Goal: Transaction & Acquisition: Book appointment/travel/reservation

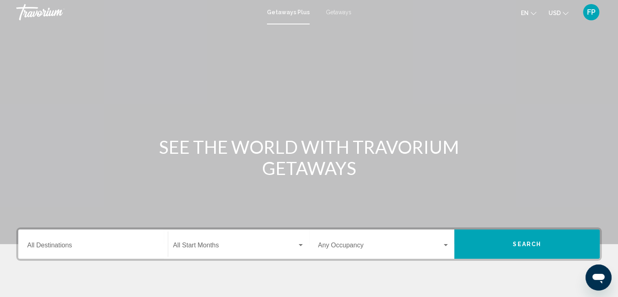
click at [354, 250] on div "Occupancy Any Occupancy" at bounding box center [384, 244] width 132 height 26
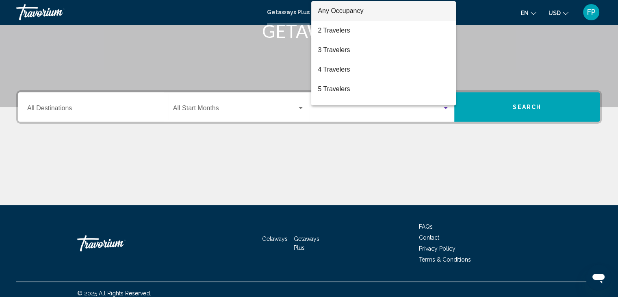
scroll to position [145, 0]
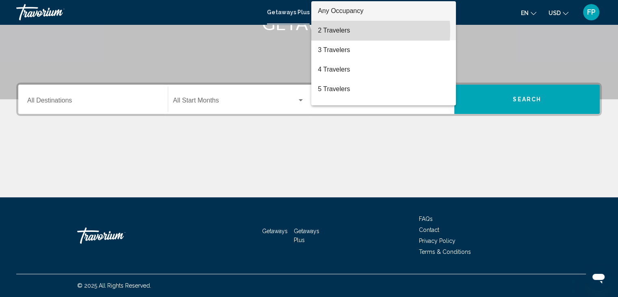
click at [336, 30] on span "2 Travelers" at bounding box center [384, 30] width 132 height 19
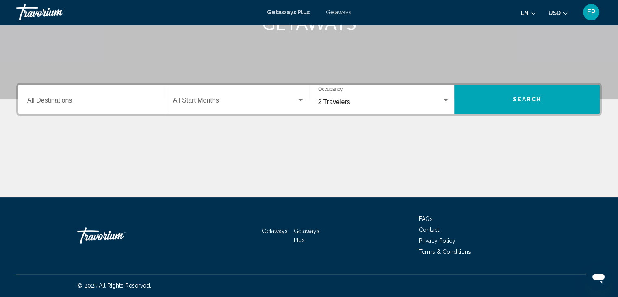
click at [185, 108] on div "Start Month All Start Months" at bounding box center [238, 100] width 131 height 26
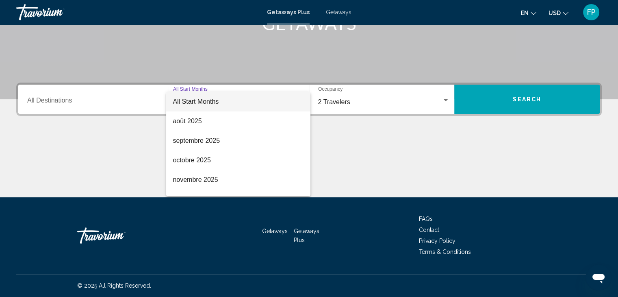
click at [125, 107] on div at bounding box center [309, 148] width 618 height 297
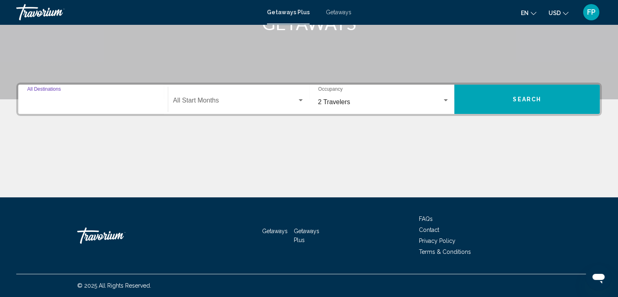
click at [70, 99] on input "Destination All Destinations" at bounding box center [93, 101] width 132 height 7
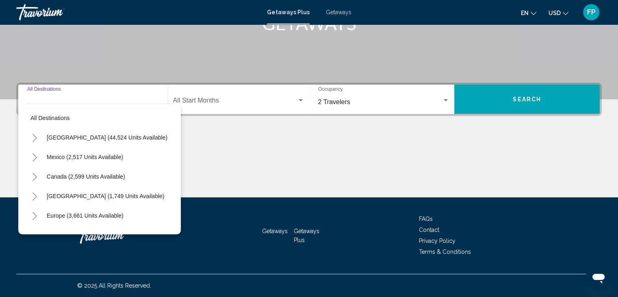
click at [32, 178] on icon "Toggle Canada (2,599 units available)" at bounding box center [35, 177] width 6 height 8
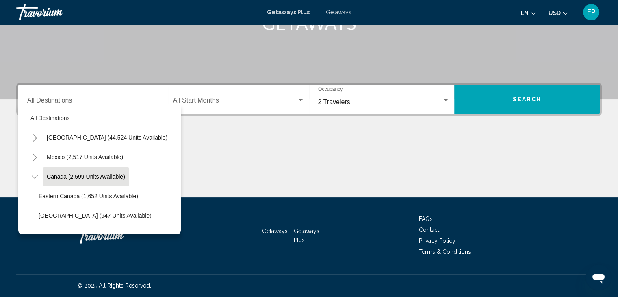
click at [63, 179] on span "Canada (2,599 units available)" at bounding box center [86, 176] width 78 height 6
type input "**********"
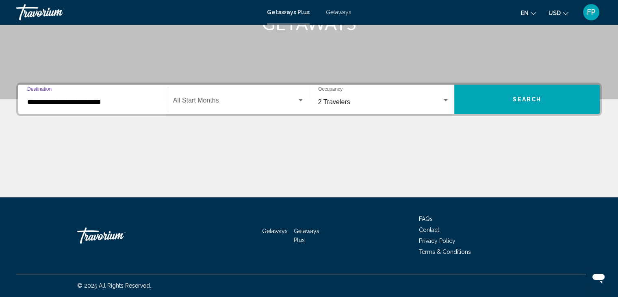
click at [458, 104] on button "Search" at bounding box center [526, 98] width 145 height 29
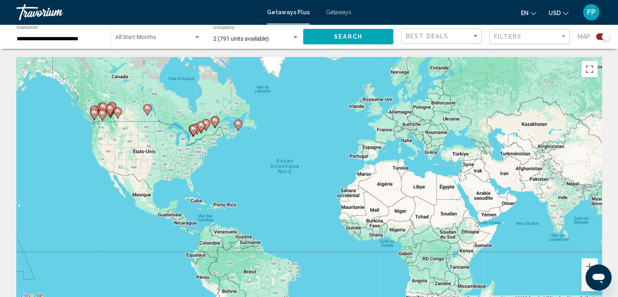
click at [175, 140] on div "Pour activer le glissement avec le clavier, appuyez sur Alt+Entrée. Une fois ce…" at bounding box center [308, 179] width 585 height 244
click at [587, 266] on button "Zoom avant" at bounding box center [589, 266] width 16 height 16
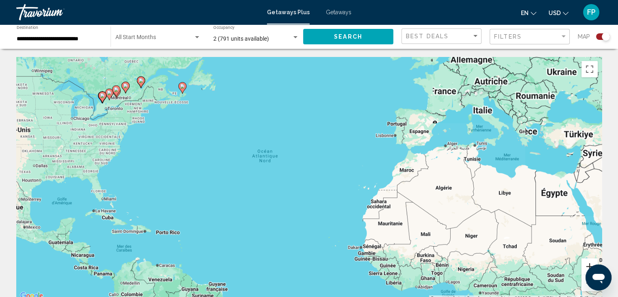
click at [587, 266] on button "Zoom avant" at bounding box center [589, 266] width 16 height 16
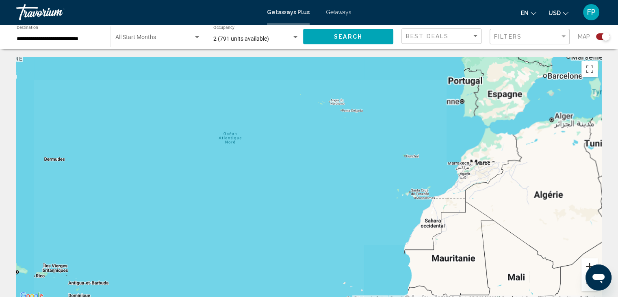
click at [587, 266] on button "Zoom avant" at bounding box center [589, 266] width 16 height 16
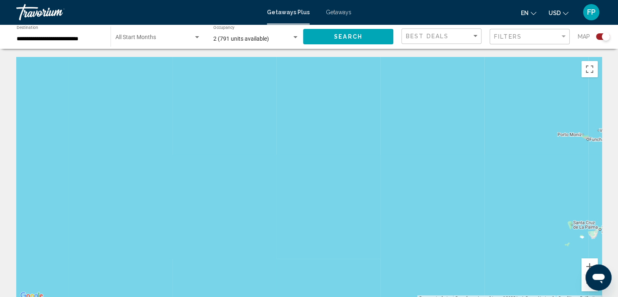
drag, startPoint x: 321, startPoint y: 134, endPoint x: 524, endPoint y: 219, distance: 220.4
click at [524, 219] on div "Main content" at bounding box center [308, 179] width 585 height 244
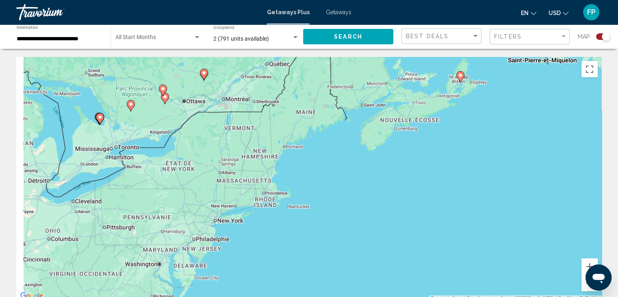
drag, startPoint x: 286, startPoint y: 161, endPoint x: 475, endPoint y: 227, distance: 200.6
click at [475, 227] on div "Pour activer le glissement avec le clavier, appuyez sur Alt+Entrée. Une fois ce…" at bounding box center [308, 179] width 585 height 244
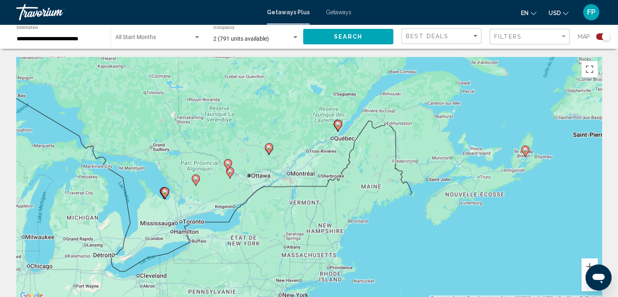
drag, startPoint x: 264, startPoint y: 118, endPoint x: 325, endPoint y: 199, distance: 101.2
click at [325, 199] on div "Pour activer le glissement avec le clavier, appuyez sur Alt+Entrée. Une fois ce…" at bounding box center [308, 179] width 585 height 244
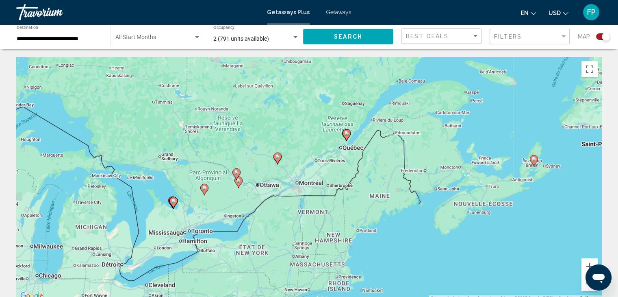
click at [348, 137] on icon "Main content" at bounding box center [345, 135] width 7 height 11
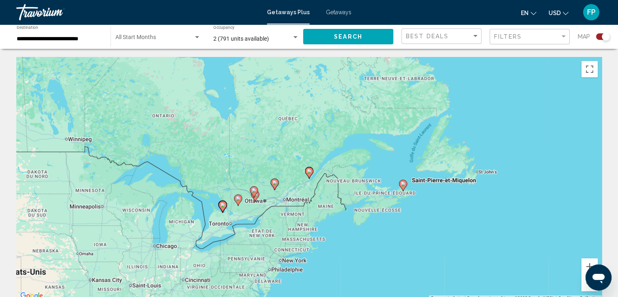
click at [309, 168] on icon "Main content" at bounding box center [308, 172] width 7 height 11
type input "**********"
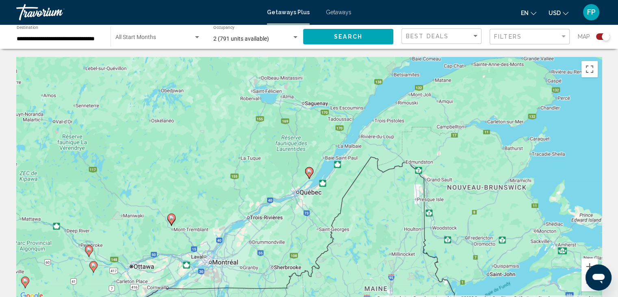
click at [309, 173] on icon "Main content" at bounding box center [308, 172] width 7 height 11
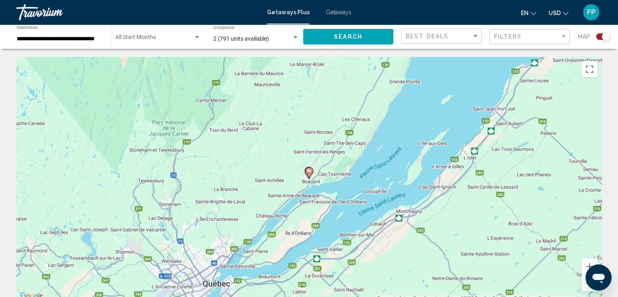
click at [309, 176] on icon "Main content" at bounding box center [308, 172] width 7 height 11
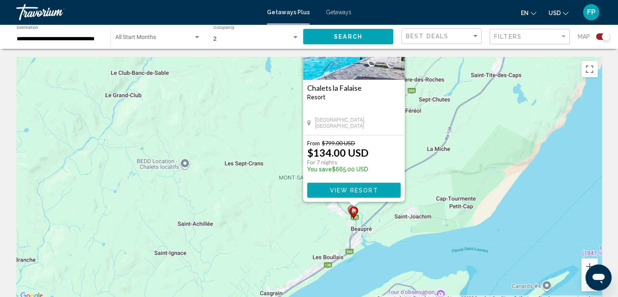
drag, startPoint x: 178, startPoint y: 266, endPoint x: 258, endPoint y: 143, distance: 147.0
click at [253, 151] on div "Pour activer le glissement avec le clavier, appuyez sur Alt+Entrée. Une fois ce…" at bounding box center [308, 179] width 585 height 244
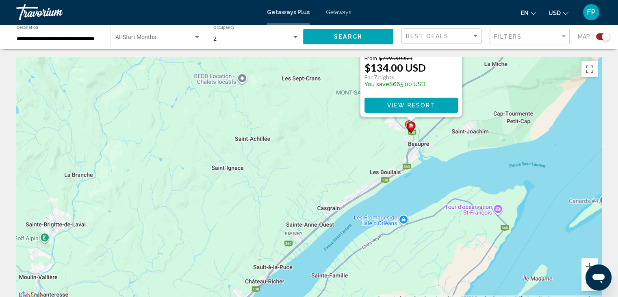
drag, startPoint x: 133, startPoint y: 249, endPoint x: 344, endPoint y: 119, distance: 248.4
click at [344, 119] on div "Pour activer le glissement avec le clavier, appuyez sur Alt+Entrée. Une fois ce…" at bounding box center [308, 179] width 585 height 244
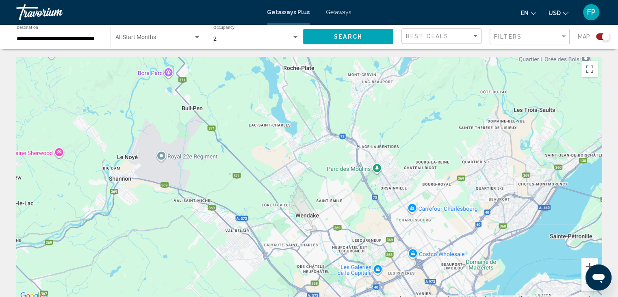
drag, startPoint x: 186, startPoint y: 203, endPoint x: 418, endPoint y: 78, distance: 264.2
click at [418, 78] on div "Pour activer le glissement avec le clavier, appuyez sur Alt+Entrée. Une fois ce…" at bounding box center [308, 179] width 585 height 244
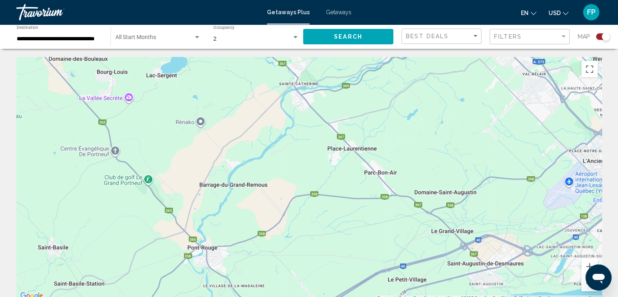
click at [584, 283] on button "Zoom arrière" at bounding box center [589, 283] width 16 height 16
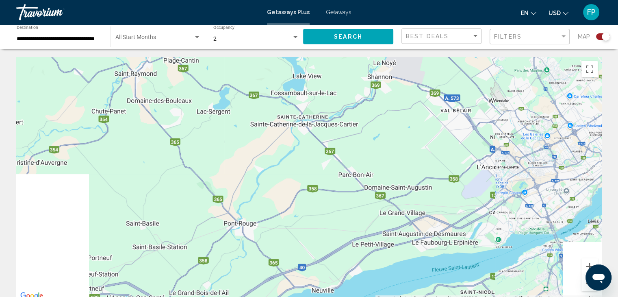
click at [584, 283] on button "Zoom arrière" at bounding box center [589, 283] width 16 height 16
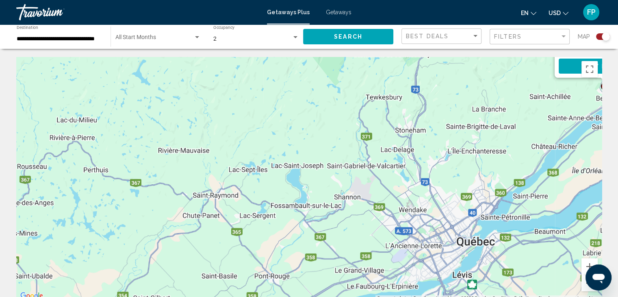
click at [584, 283] on button "Zoom arrière" at bounding box center [589, 283] width 16 height 16
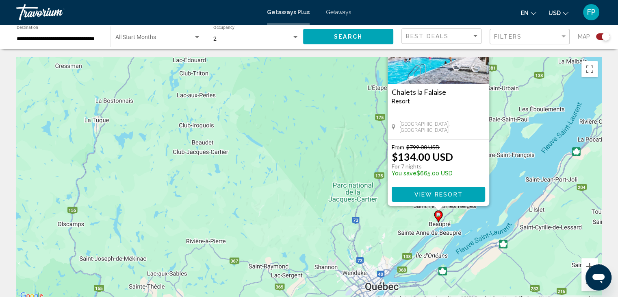
click at [584, 283] on button "Zoom arrière" at bounding box center [589, 283] width 16 height 16
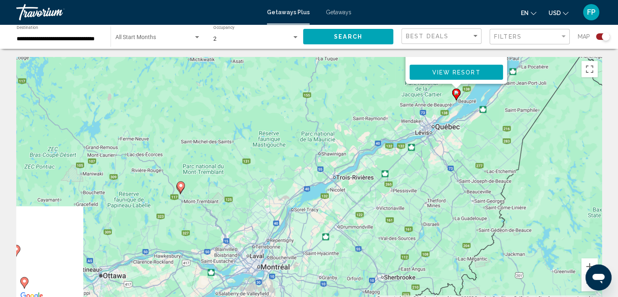
drag, startPoint x: 245, startPoint y: 237, endPoint x: 353, endPoint y: 123, distance: 157.2
click at [349, 124] on div "Pour activer le glissement avec le clavier, appuyez sur Alt+Entrée. Une fois ce…" at bounding box center [308, 179] width 585 height 244
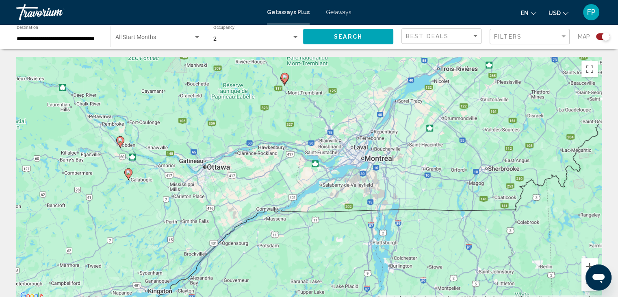
click at [128, 174] on image "Main content" at bounding box center [128, 172] width 5 height 5
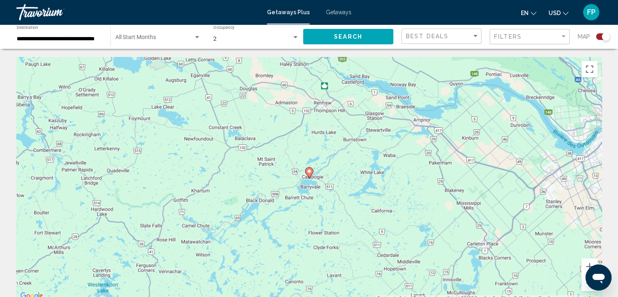
click at [310, 173] on image "Main content" at bounding box center [309, 171] width 5 height 5
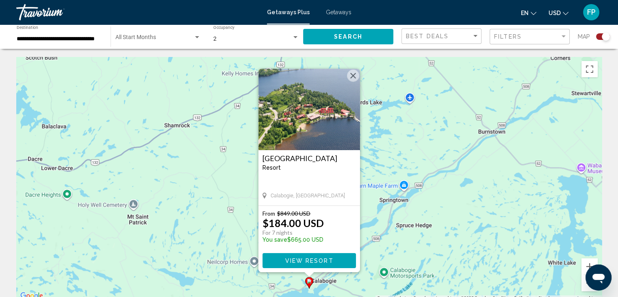
click at [215, 193] on div "Pour activer le glissement avec le clavier, appuyez sur Alt+Entrée. Une fois ce…" at bounding box center [308, 179] width 585 height 244
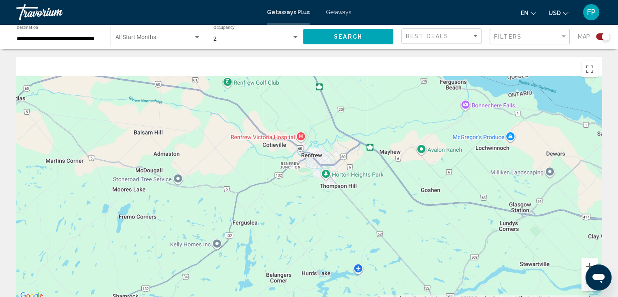
drag, startPoint x: 268, startPoint y: 146, endPoint x: 221, endPoint y: 291, distance: 152.0
click at [221, 291] on div "Pour activer le glissement avec le clavier, appuyez sur Alt+Entrée. Une fois ce…" at bounding box center [308, 179] width 585 height 244
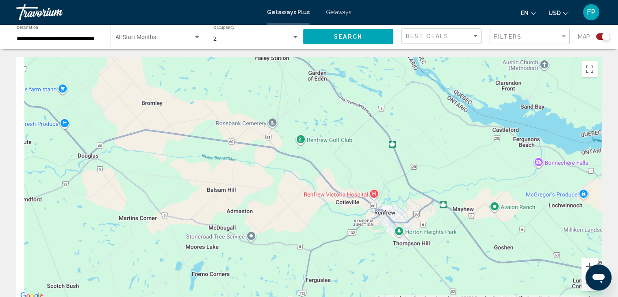
drag, startPoint x: 310, startPoint y: 195, endPoint x: 418, endPoint y: 266, distance: 128.9
click at [418, 266] on div "Main content" at bounding box center [308, 179] width 585 height 244
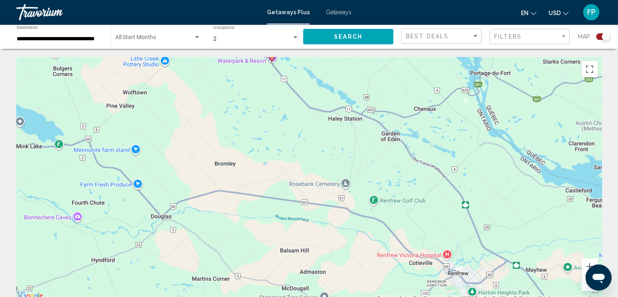
click at [583, 286] on button "Zoom arrière" at bounding box center [589, 283] width 16 height 16
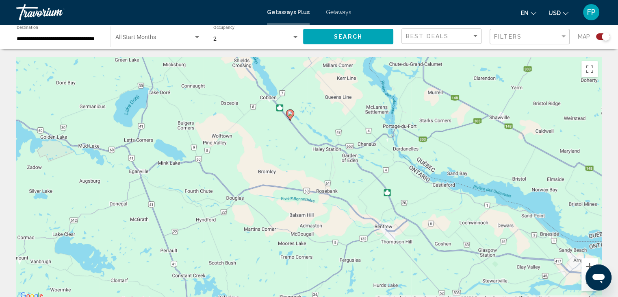
click at [292, 118] on gmp-advanced-marker "Main content" at bounding box center [290, 115] width 8 height 12
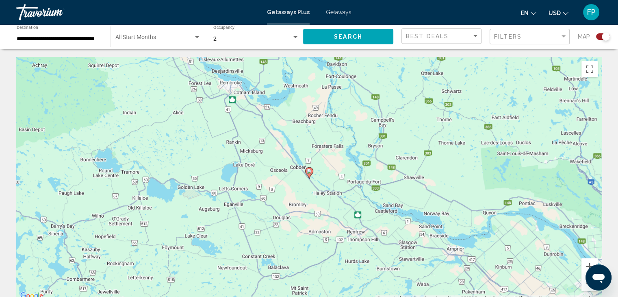
click at [309, 173] on image "Main content" at bounding box center [309, 171] width 5 height 5
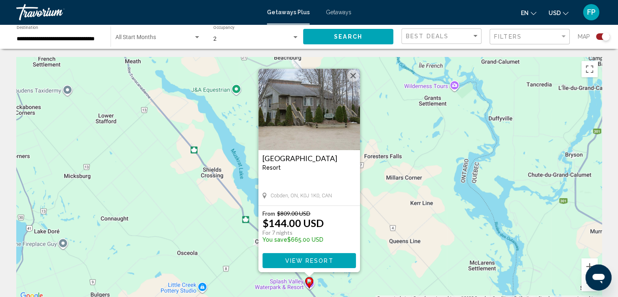
click at [351, 72] on button "Fermer" at bounding box center [353, 75] width 12 height 12
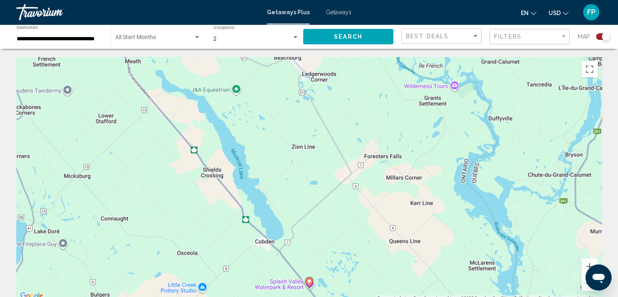
click at [588, 288] on button "Zoom arrière" at bounding box center [589, 283] width 16 height 16
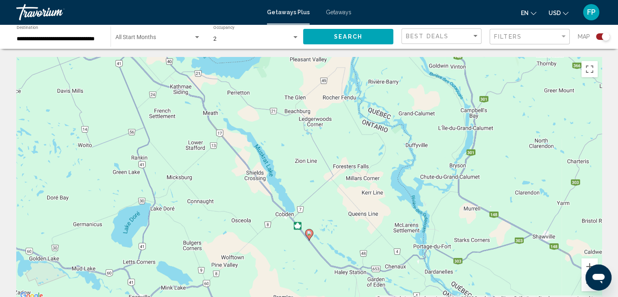
click at [588, 288] on button "Zoom arrière" at bounding box center [589, 283] width 16 height 16
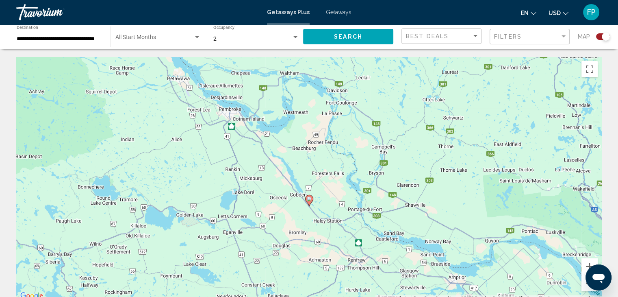
click at [588, 288] on button "Zoom arrière" at bounding box center [589, 283] width 16 height 16
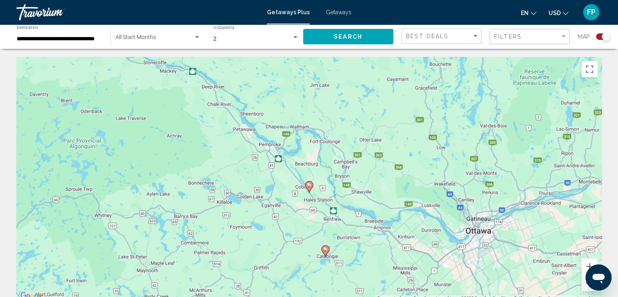
click at [588, 288] on button "Zoom arrière" at bounding box center [589, 283] width 16 height 16
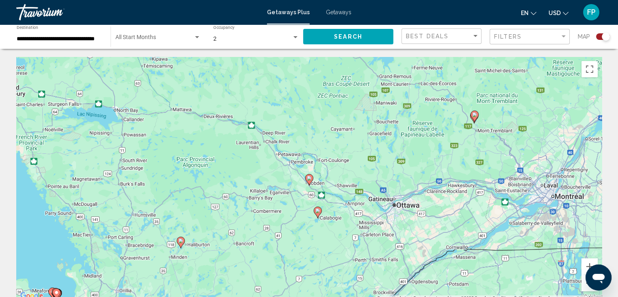
click at [588, 288] on button "Zoom arrière" at bounding box center [589, 283] width 16 height 16
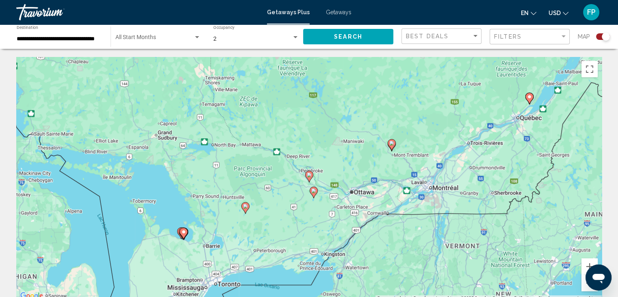
click at [245, 208] on icon "Main content" at bounding box center [244, 207] width 7 height 11
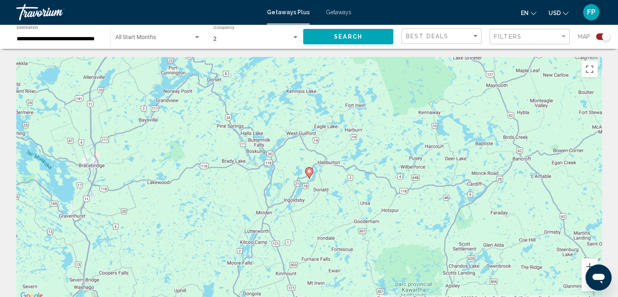
click at [311, 172] on image "Main content" at bounding box center [309, 171] width 5 height 5
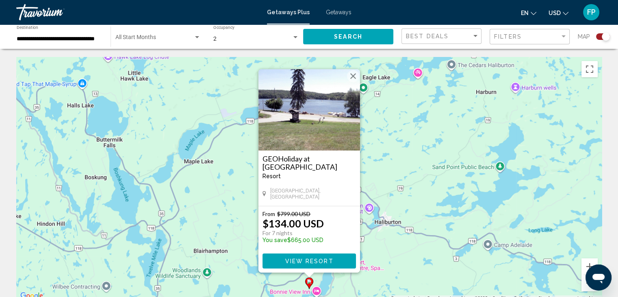
click at [351, 76] on button "Fermer" at bounding box center [353, 76] width 12 height 12
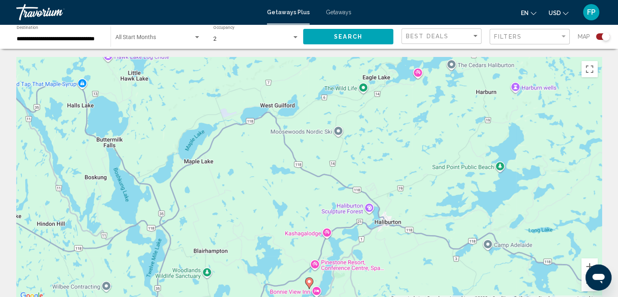
click at [584, 286] on button "Zoom arrière" at bounding box center [589, 283] width 16 height 16
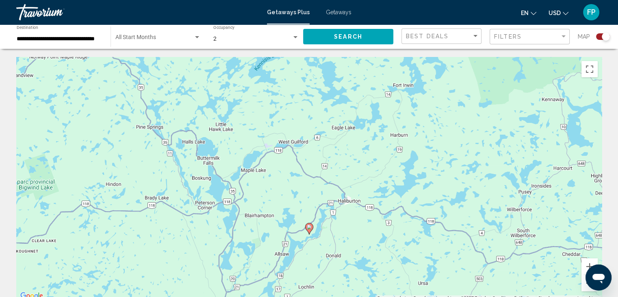
click at [584, 286] on button "Zoom arrière" at bounding box center [589, 283] width 16 height 16
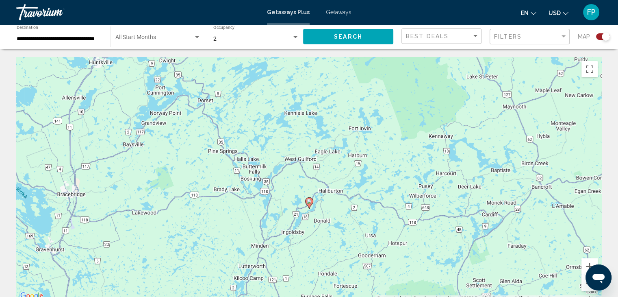
click at [584, 286] on button "Zoom arrière" at bounding box center [589, 283] width 16 height 16
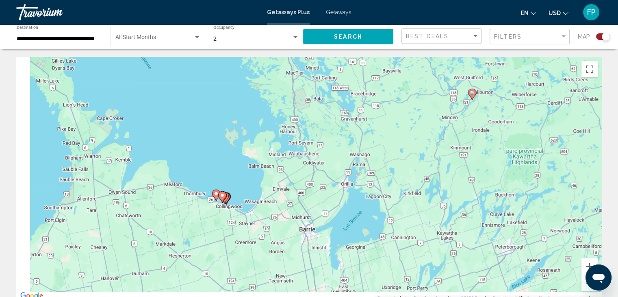
drag, startPoint x: 185, startPoint y: 181, endPoint x: 356, endPoint y: 83, distance: 197.2
click at [356, 83] on div "Pour activer le glissement avec le clavier, appuyez sur Alt+Entrée. Une fois ce…" at bounding box center [308, 179] width 585 height 244
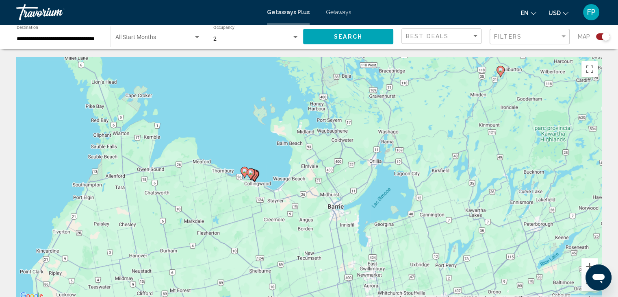
click at [582, 284] on button "Zoom arrière" at bounding box center [589, 283] width 16 height 16
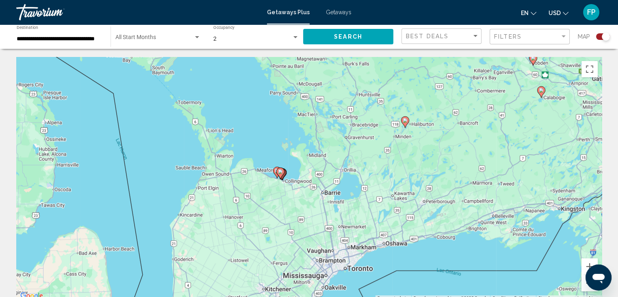
click at [583, 284] on button "Zoom arrière" at bounding box center [589, 283] width 16 height 16
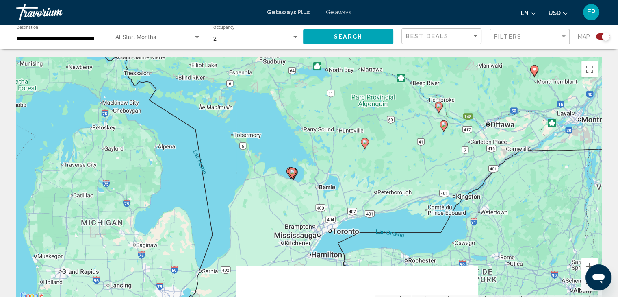
click at [583, 284] on button "Zoom arrière" at bounding box center [589, 283] width 16 height 16
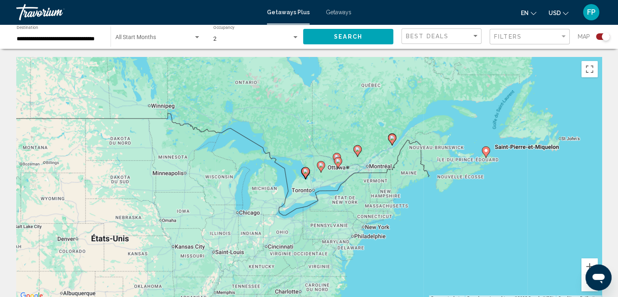
click at [305, 171] on image "Main content" at bounding box center [305, 171] width 5 height 5
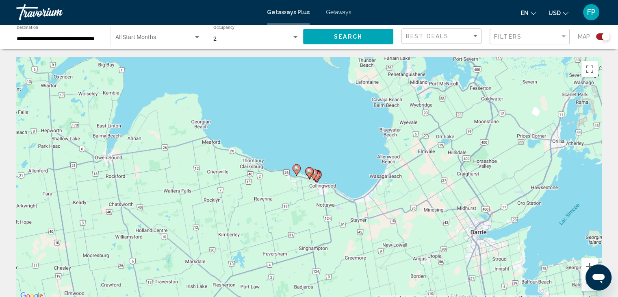
click at [311, 172] on image "Main content" at bounding box center [309, 171] width 5 height 5
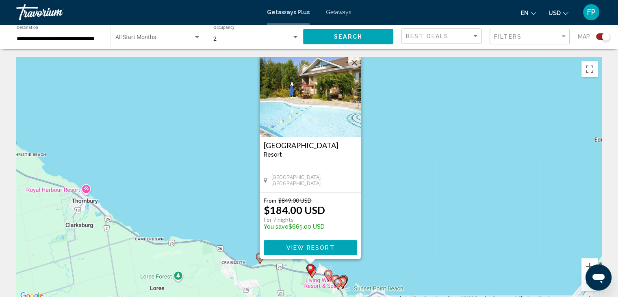
drag, startPoint x: 426, startPoint y: 281, endPoint x: 427, endPoint y: 265, distance: 15.5
click at [427, 265] on div "Pour activer le glissement avec le clavier, appuyez sur Alt+Entrée. Une fois ce…" at bounding box center [308, 179] width 585 height 244
click at [340, 278] on icon "Main content" at bounding box center [338, 283] width 8 height 11
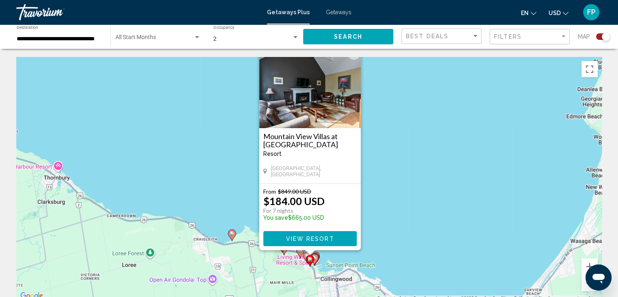
drag, startPoint x: 413, startPoint y: 275, endPoint x: 414, endPoint y: 251, distance: 23.2
click at [414, 251] on div "Pour activer le glissement avec le clavier, appuyez sur Alt+Entrée. Une fois ce…" at bounding box center [308, 179] width 585 height 244
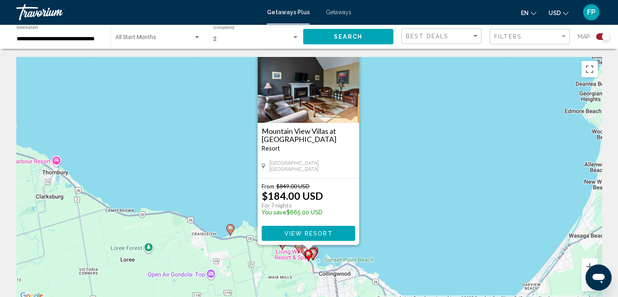
click at [316, 249] on gmp-advanced-marker "Main content" at bounding box center [313, 254] width 8 height 12
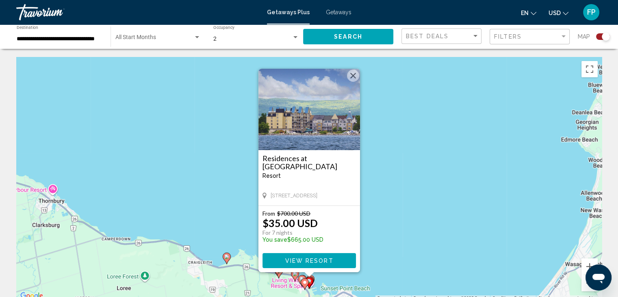
click at [356, 74] on button "Fermer" at bounding box center [353, 75] width 12 height 12
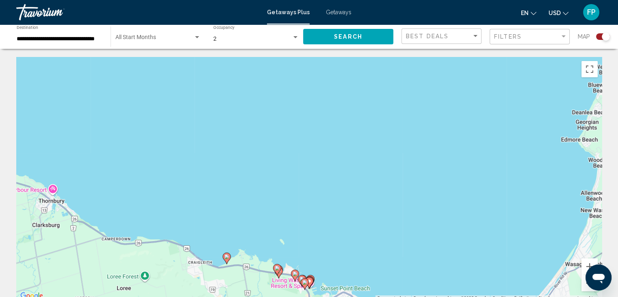
click at [586, 290] on button "Zoom arrière" at bounding box center [589, 283] width 16 height 16
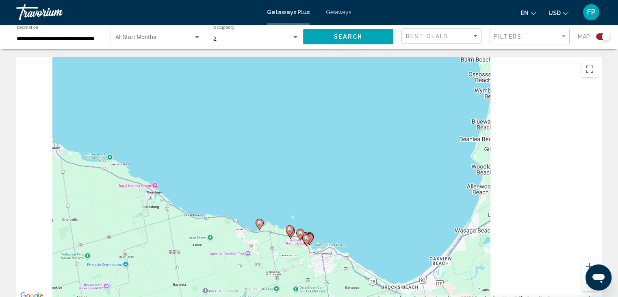
click at [586, 290] on button "Zoom arrière" at bounding box center [589, 283] width 16 height 16
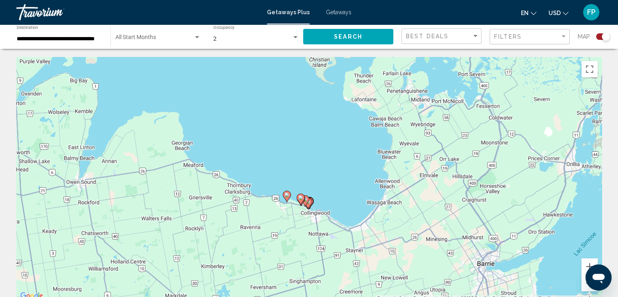
click at [586, 290] on button "Zoom arrière" at bounding box center [589, 283] width 16 height 16
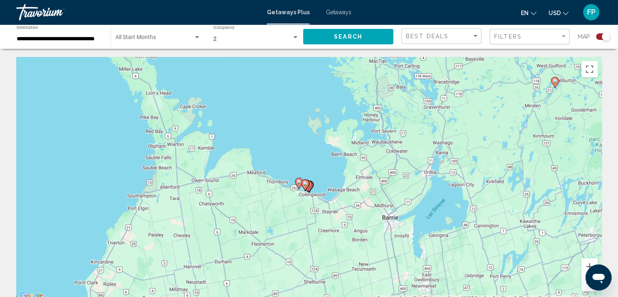
click at [582, 286] on button "Zoom arrière" at bounding box center [589, 283] width 16 height 16
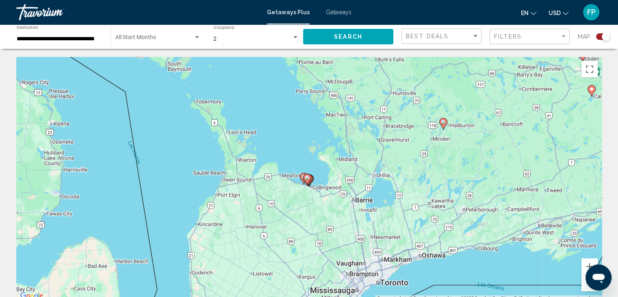
click at [582, 286] on button "Zoom arrière" at bounding box center [589, 283] width 16 height 16
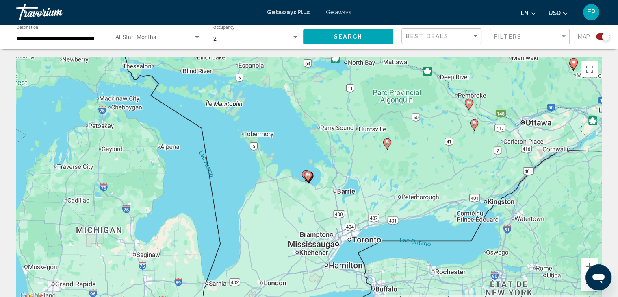
click at [582, 286] on button "Zoom arrière" at bounding box center [589, 283] width 16 height 16
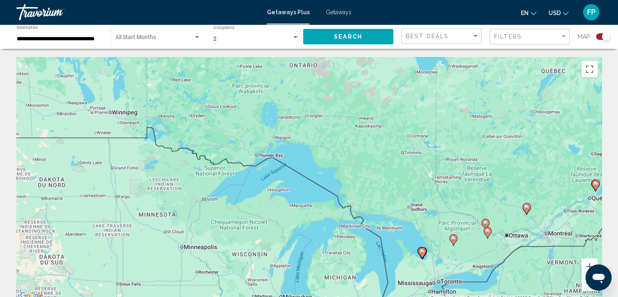
drag, startPoint x: 401, startPoint y: 178, endPoint x: 516, endPoint y: 257, distance: 139.6
click at [516, 257] on div "Pour activer le glissement avec le clavier, appuyez sur Alt+Entrée. Une fois ce…" at bounding box center [308, 179] width 585 height 244
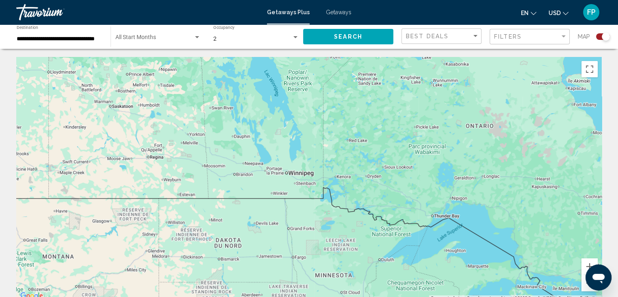
drag, startPoint x: 344, startPoint y: 146, endPoint x: 544, endPoint y: 221, distance: 213.6
click at [544, 221] on div "Pour activer le glissement avec le clavier, appuyez sur Alt+Entrée. Une fois ce…" at bounding box center [308, 179] width 585 height 244
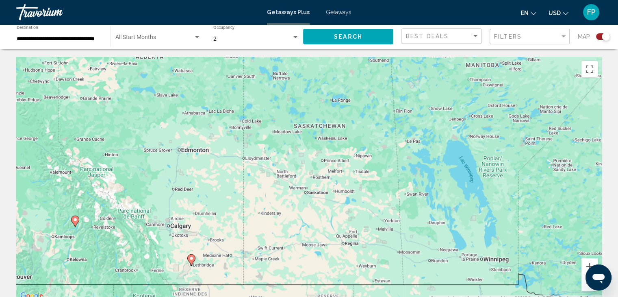
drag, startPoint x: 320, startPoint y: 143, endPoint x: 456, endPoint y: 189, distance: 143.5
click at [456, 189] on div "Pour activer le glissement avec le clavier, appuyez sur Alt+Entrée. Une fois ce…" at bounding box center [308, 179] width 585 height 244
click at [190, 257] on image "Main content" at bounding box center [191, 257] width 5 height 5
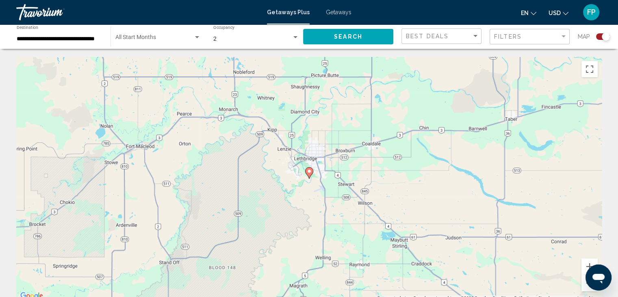
click at [312, 173] on icon "Main content" at bounding box center [308, 172] width 7 height 11
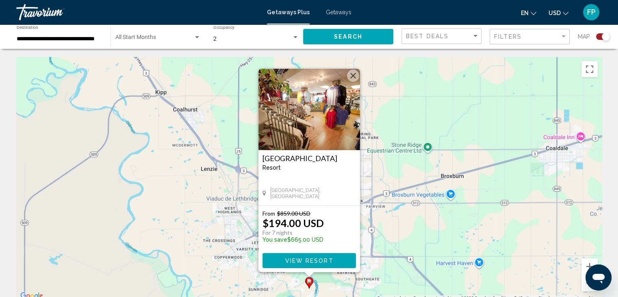
drag, startPoint x: 1172, startPoint y: 548, endPoint x: 590, endPoint y: 284, distance: 638.8
click at [590, 284] on div "Ouvrir la fenêtre de messagerie" at bounding box center [598, 277] width 24 height 24
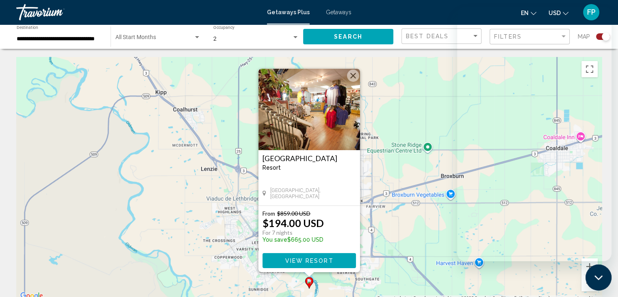
click at [590, 286] on button "Fermer la fenêtre de messagerie" at bounding box center [598, 277] width 26 height 26
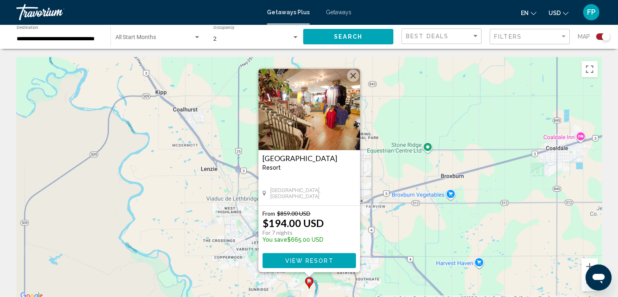
click at [584, 284] on button "Zoom arrière" at bounding box center [589, 283] width 16 height 16
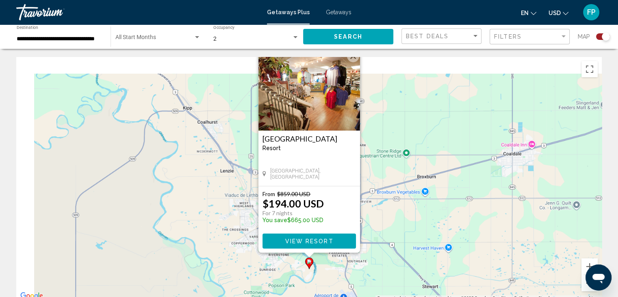
click at [584, 284] on button "Zoom arrière" at bounding box center [589, 283] width 16 height 16
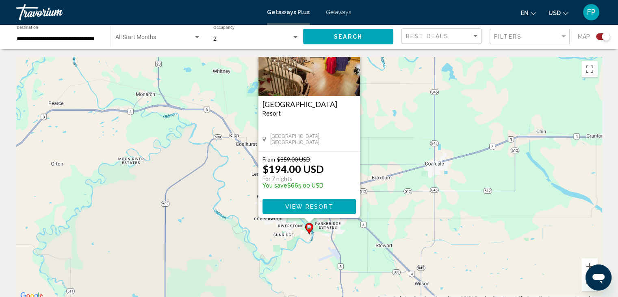
click at [584, 284] on button "Zoom arrière" at bounding box center [589, 283] width 16 height 16
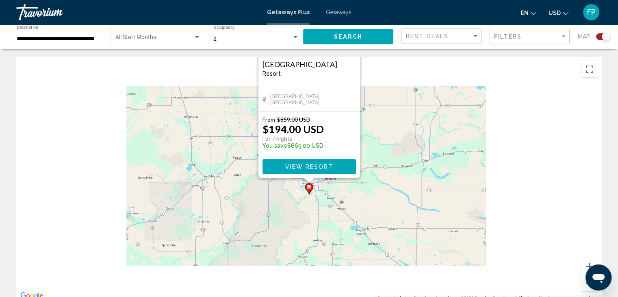
click at [584, 284] on button "Zoom arrière" at bounding box center [589, 283] width 16 height 16
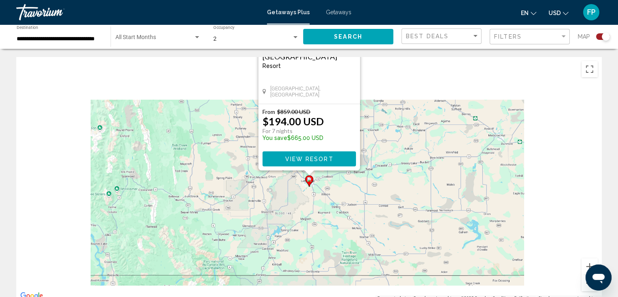
click at [584, 284] on button "Zoom arrière" at bounding box center [589, 283] width 16 height 16
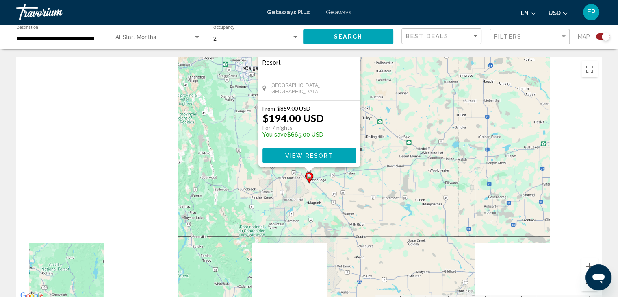
click at [584, 284] on button "Zoom arrière" at bounding box center [589, 283] width 16 height 16
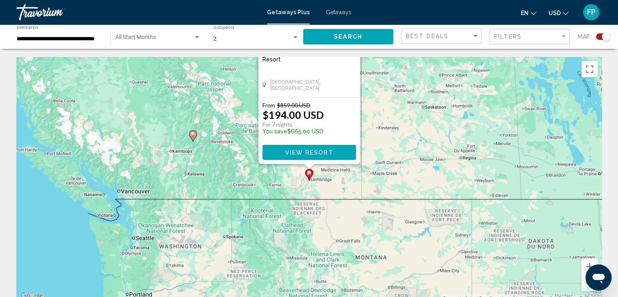
click at [194, 137] on icon "Main content" at bounding box center [192, 135] width 7 height 11
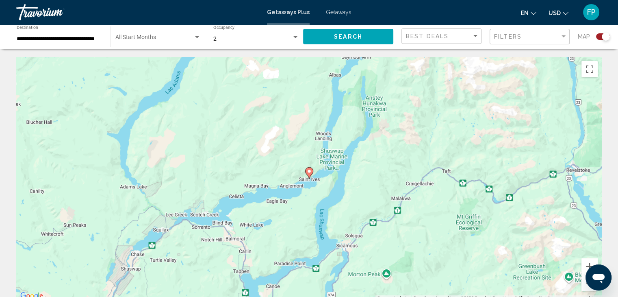
click at [310, 173] on image "Main content" at bounding box center [309, 171] width 5 height 5
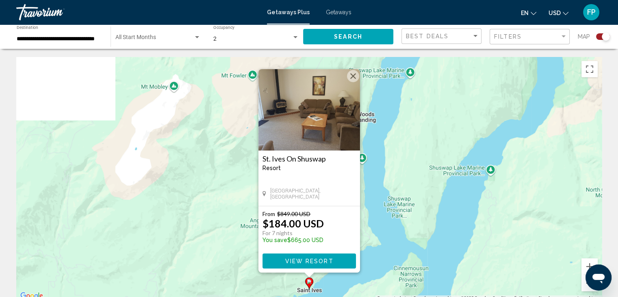
click at [586, 285] on button "Zoom arrière" at bounding box center [589, 283] width 16 height 16
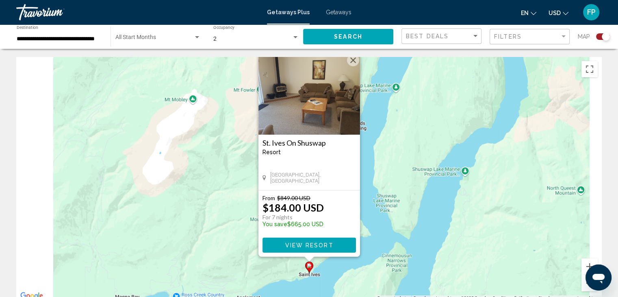
click at [586, 285] on button "Zoom arrière" at bounding box center [589, 283] width 16 height 16
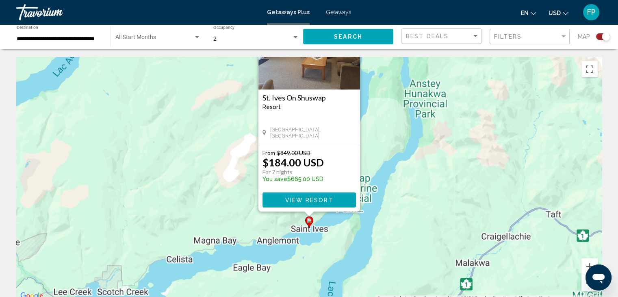
click at [586, 285] on button "Zoom arrière" at bounding box center [589, 283] width 16 height 16
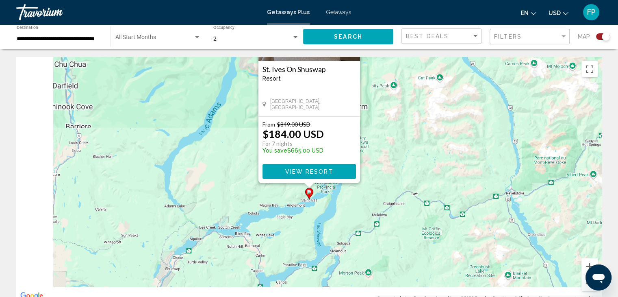
click at [586, 285] on button "Zoom arrière" at bounding box center [589, 283] width 16 height 16
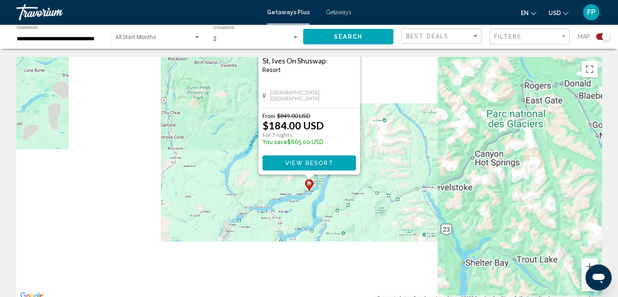
click at [586, 285] on button "Zoom arrière" at bounding box center [589, 283] width 16 height 16
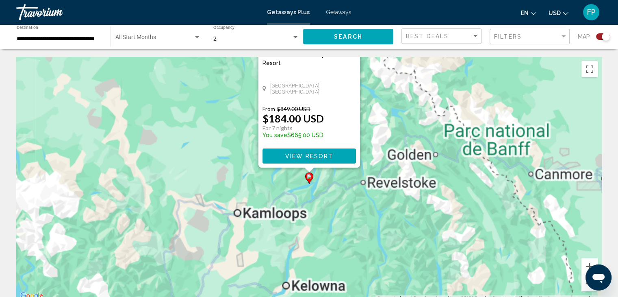
click at [586, 285] on button "Zoom arrière" at bounding box center [589, 283] width 16 height 16
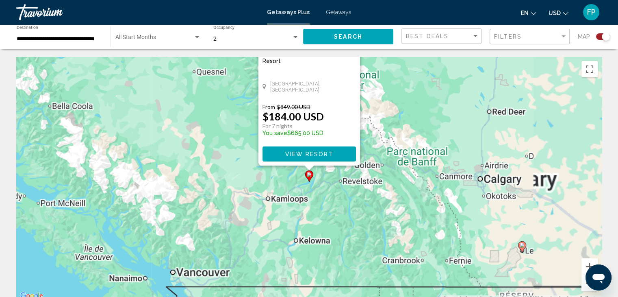
click at [586, 285] on button "Zoom arrière" at bounding box center [589, 283] width 16 height 16
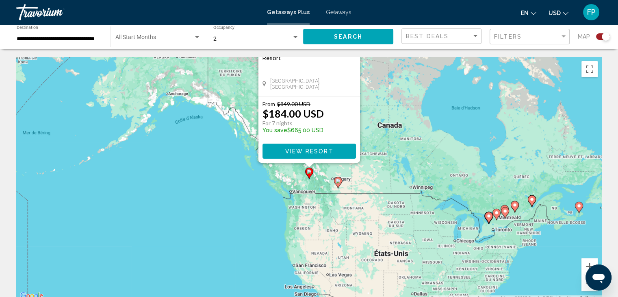
click at [416, 167] on div "Pour activer le glissement avec le clavier, appuyez sur Alt+Entrée. Une fois ce…" at bounding box center [308, 179] width 585 height 244
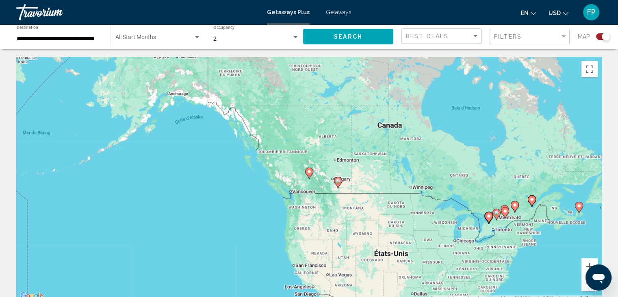
click at [533, 199] on image "Main content" at bounding box center [531, 199] width 5 height 5
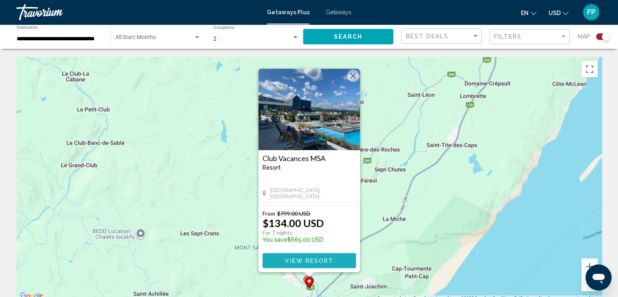
click at [329, 253] on button "View Resort" at bounding box center [308, 260] width 93 height 15
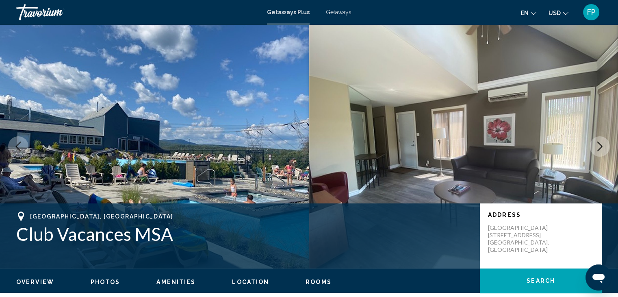
click at [603, 143] on icon "Next image" at bounding box center [600, 146] width 10 height 10
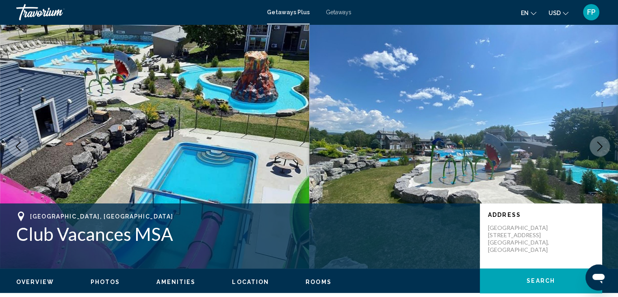
click at [603, 144] on icon "Next image" at bounding box center [600, 146] width 10 height 10
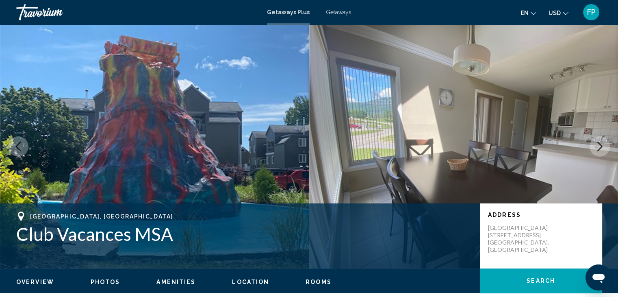
click at [603, 144] on icon "Next image" at bounding box center [600, 146] width 10 height 10
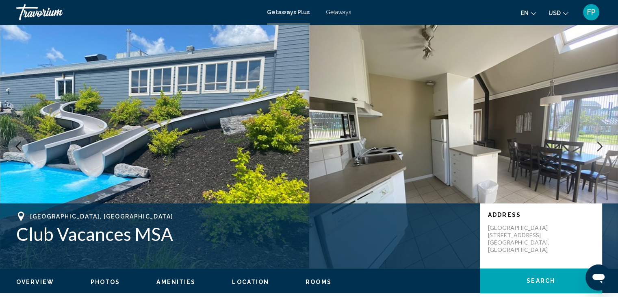
click at [603, 144] on icon "Next image" at bounding box center [600, 146] width 10 height 10
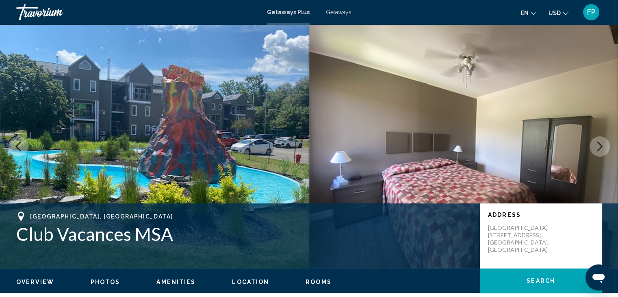
click at [603, 144] on icon "Next image" at bounding box center [600, 146] width 10 height 10
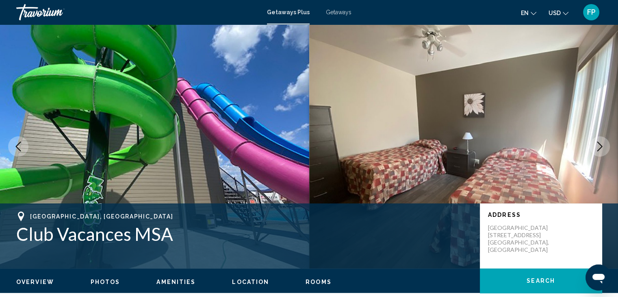
click at [603, 144] on icon "Next image" at bounding box center [600, 146] width 10 height 10
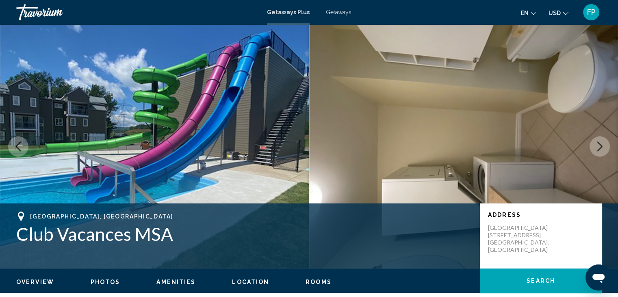
click at [603, 144] on icon "Next image" at bounding box center [600, 146] width 10 height 10
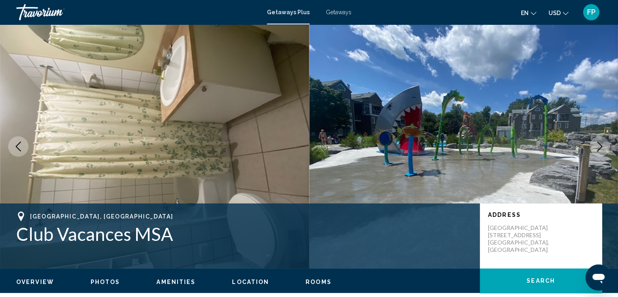
click at [603, 144] on icon "Next image" at bounding box center [600, 146] width 10 height 10
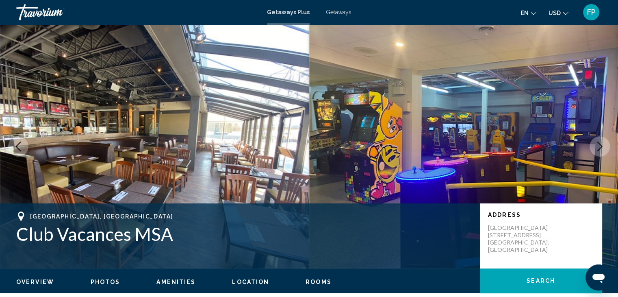
click at [603, 144] on icon "Next image" at bounding box center [600, 146] width 10 height 10
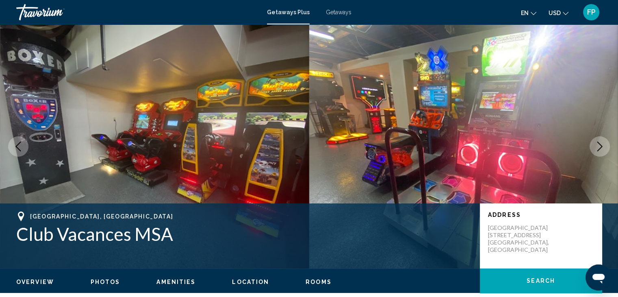
click at [603, 144] on icon "Next image" at bounding box center [600, 146] width 10 height 10
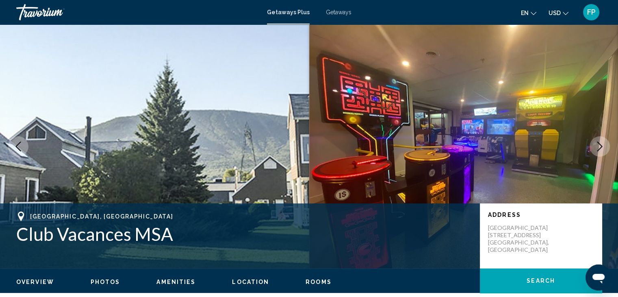
click at [603, 144] on icon "Next image" at bounding box center [600, 146] width 10 height 10
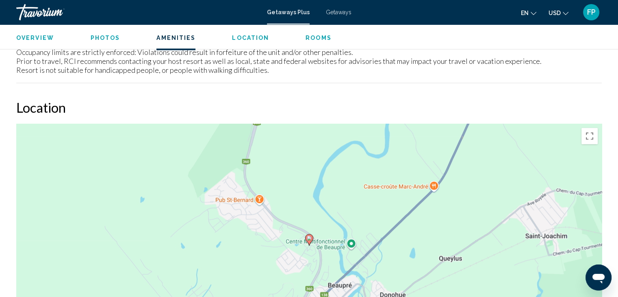
scroll to position [1146, 0]
click at [332, 242] on div "Pour activer le glissement avec le clavier, appuyez sur Alt+Entrée. Une fois ce…" at bounding box center [308, 245] width 585 height 244
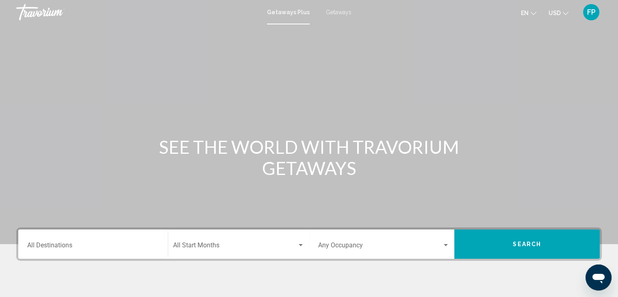
click at [330, 15] on span "Getaways" at bounding box center [339, 12] width 26 height 6
click at [219, 247] on span "Search widget" at bounding box center [235, 246] width 124 height 7
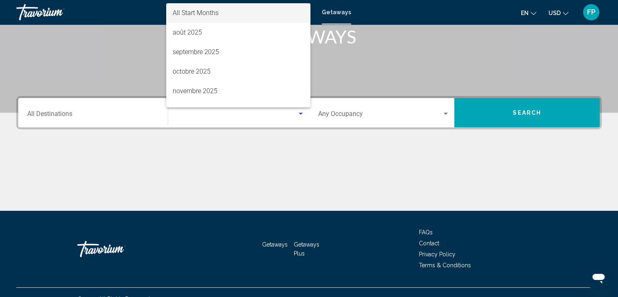
scroll to position [145, 0]
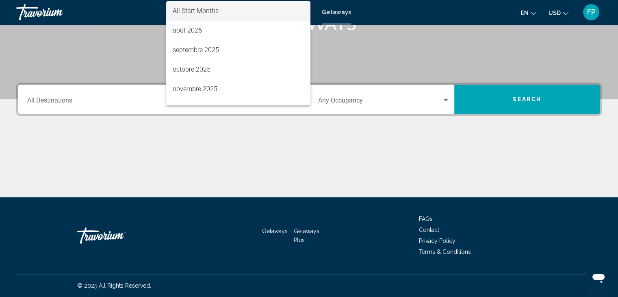
click at [372, 90] on div at bounding box center [309, 148] width 618 height 297
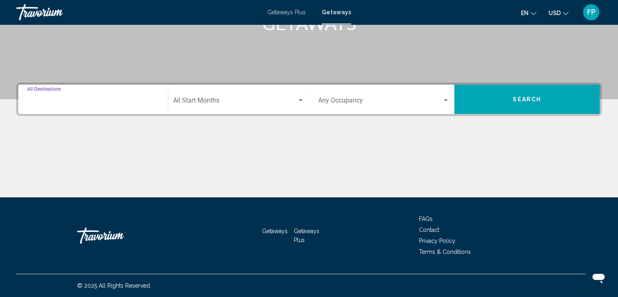
click at [87, 101] on input "Destination All Destinations" at bounding box center [93, 101] width 132 height 7
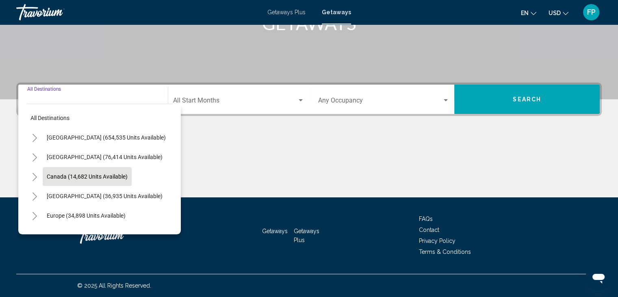
click at [59, 175] on span "Canada (14,682 units available)" at bounding box center [87, 176] width 81 height 6
type input "**********"
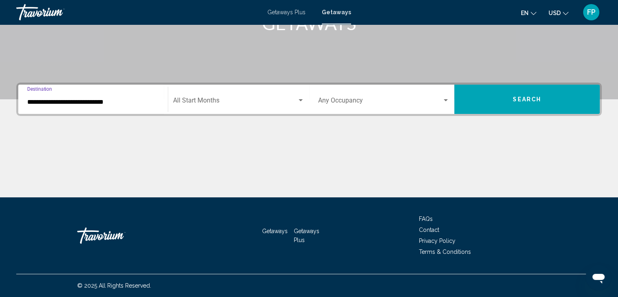
click at [489, 95] on button "Search" at bounding box center [526, 98] width 145 height 29
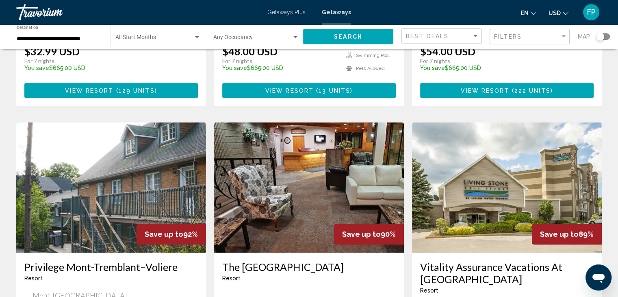
scroll to position [243, 0]
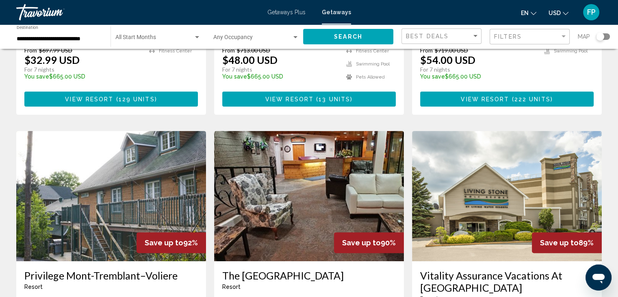
click at [177, 36] on span "Search widget" at bounding box center [154, 39] width 78 height 6
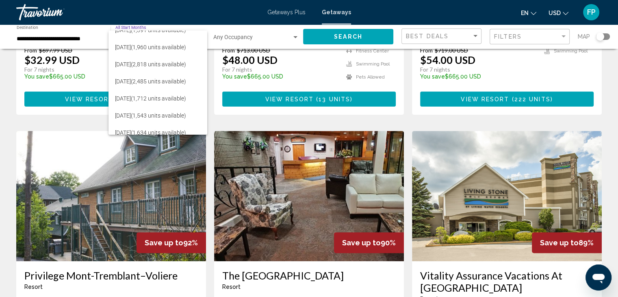
scroll to position [0, 0]
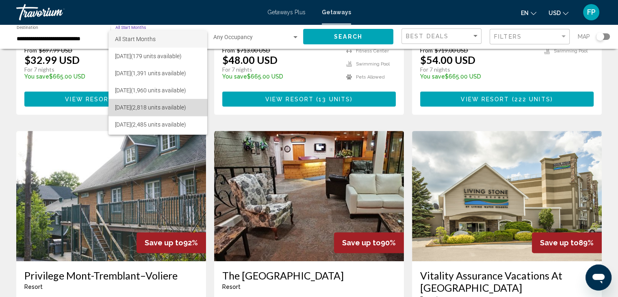
click at [189, 107] on span "[DATE] (2,818 units available)" at bounding box center [157, 107] width 85 height 17
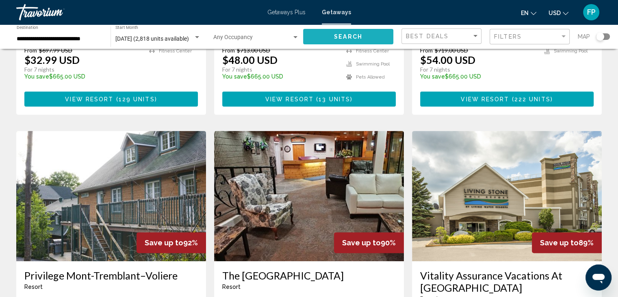
click at [356, 33] on span "Search" at bounding box center [348, 36] width 28 height 6
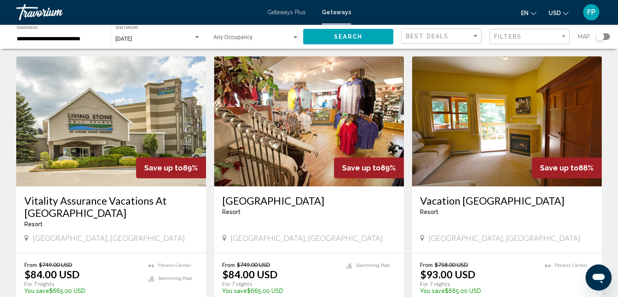
scroll to position [1039, 0]
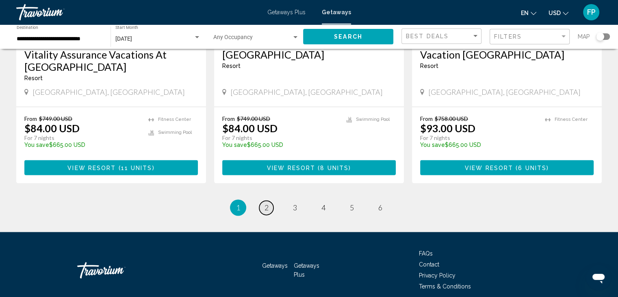
click at [267, 203] on span "2" at bounding box center [266, 207] width 4 height 9
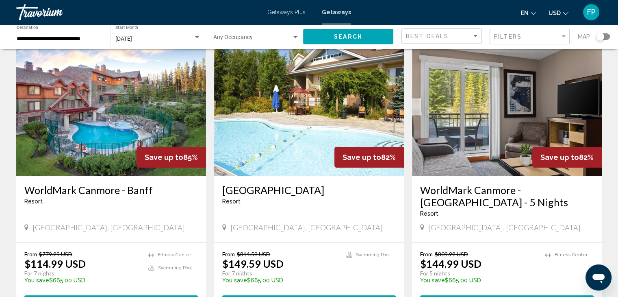
scroll to position [40, 0]
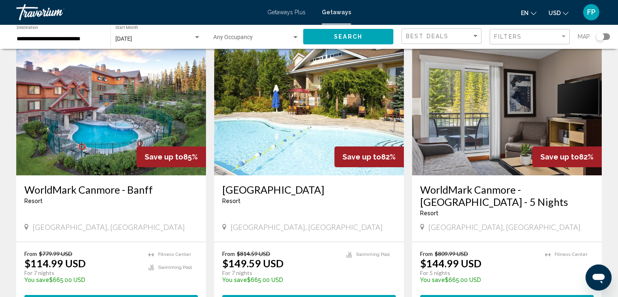
click at [95, 190] on h3 "WorldMark Canmore - Banff" at bounding box center [110, 189] width 173 height 12
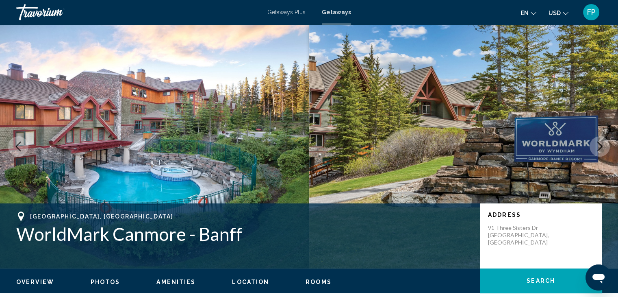
click at [599, 148] on icon "Next image" at bounding box center [599, 146] width 5 height 10
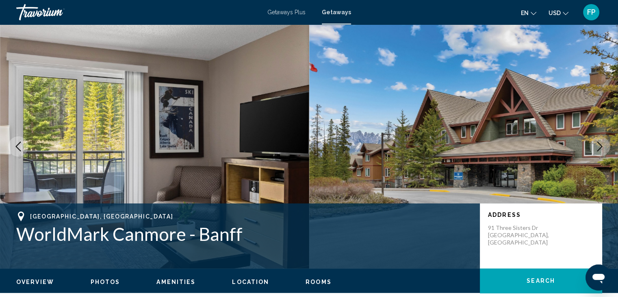
click at [599, 148] on icon "Next image" at bounding box center [599, 146] width 5 height 10
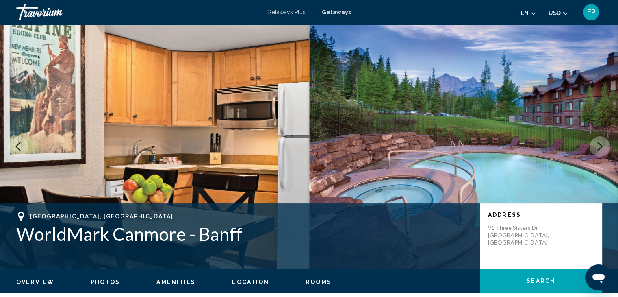
click at [20, 146] on icon "Previous image" at bounding box center [18, 146] width 10 height 10
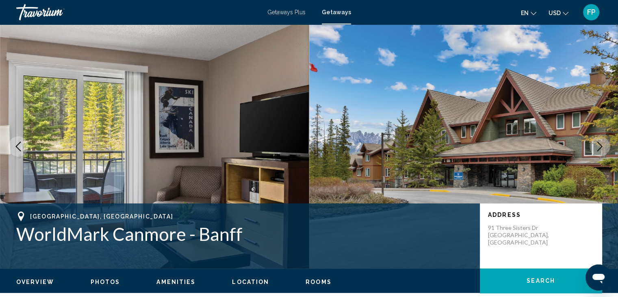
click at [20, 146] on icon "Previous image" at bounding box center [18, 146] width 10 height 10
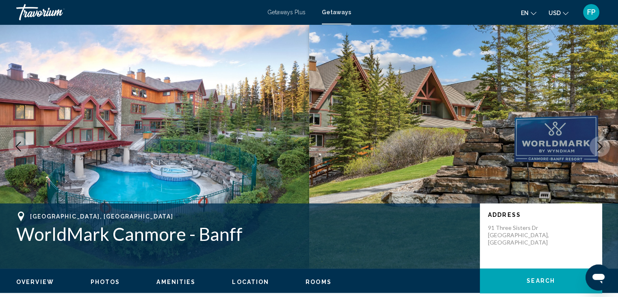
click at [20, 146] on icon "Previous image" at bounding box center [18, 146] width 10 height 10
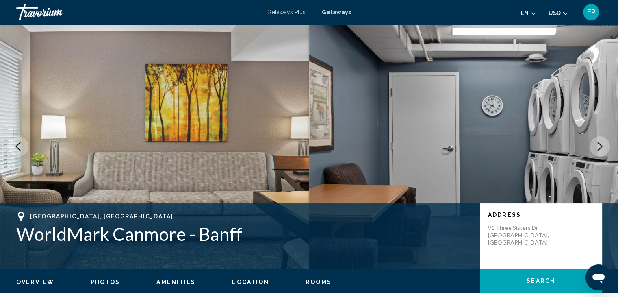
click at [602, 151] on icon "Next image" at bounding box center [600, 146] width 10 height 10
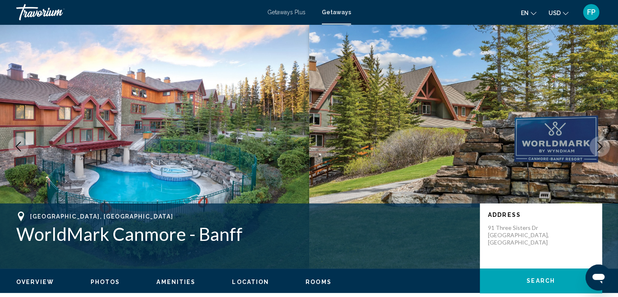
click at [602, 151] on icon "Next image" at bounding box center [600, 146] width 10 height 10
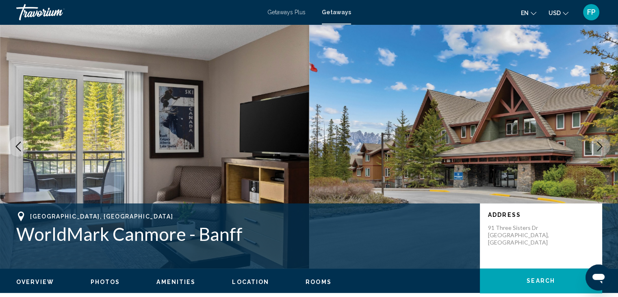
click at [602, 151] on icon "Next image" at bounding box center [600, 146] width 10 height 10
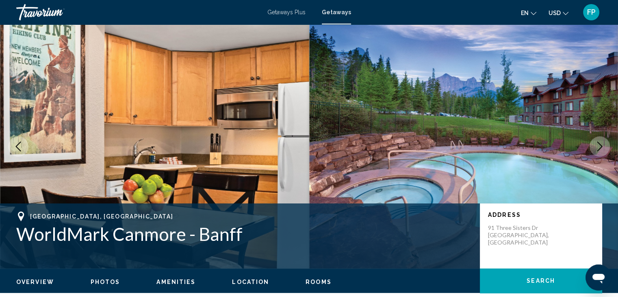
click at [595, 151] on icon "Next image" at bounding box center [600, 146] width 10 height 10
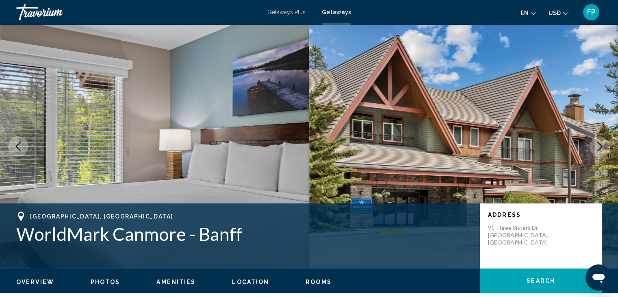
click at [595, 151] on icon "Next image" at bounding box center [600, 146] width 10 height 10
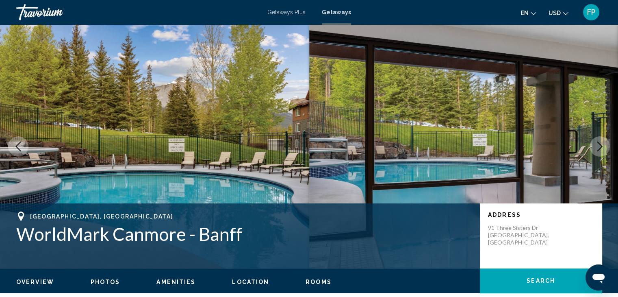
click at [595, 151] on icon "Next image" at bounding box center [600, 146] width 10 height 10
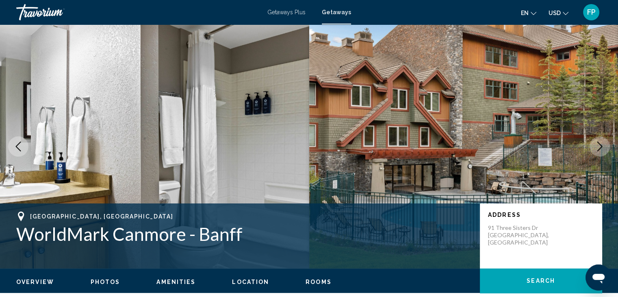
click at [595, 151] on icon "Next image" at bounding box center [600, 146] width 10 height 10
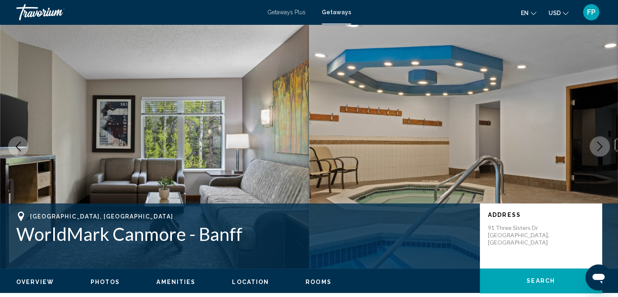
click at [595, 151] on icon "Next image" at bounding box center [600, 146] width 10 height 10
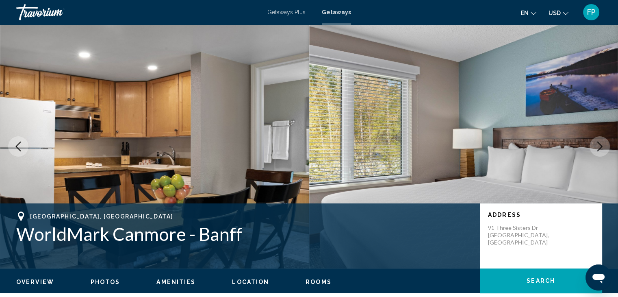
click at [595, 151] on icon "Next image" at bounding box center [600, 146] width 10 height 10
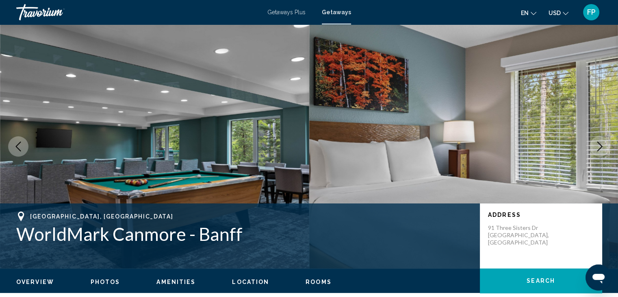
click at [595, 151] on icon "Next image" at bounding box center [600, 146] width 10 height 10
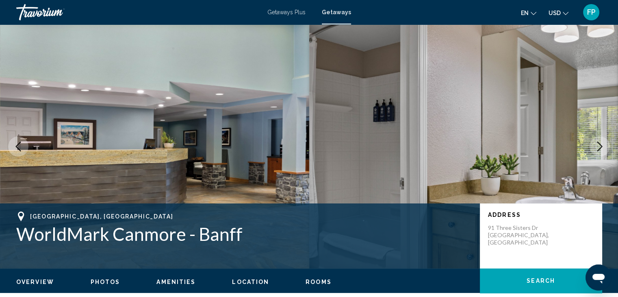
click at [595, 151] on icon "Next image" at bounding box center [600, 146] width 10 height 10
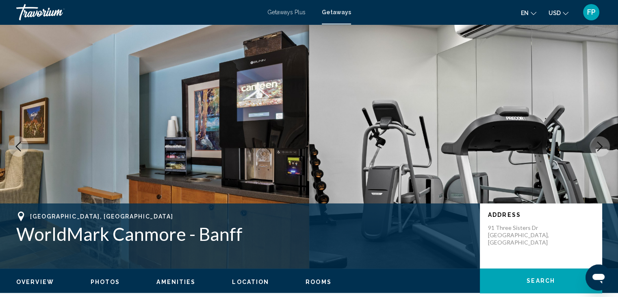
click at [595, 151] on icon "Next image" at bounding box center [600, 146] width 10 height 10
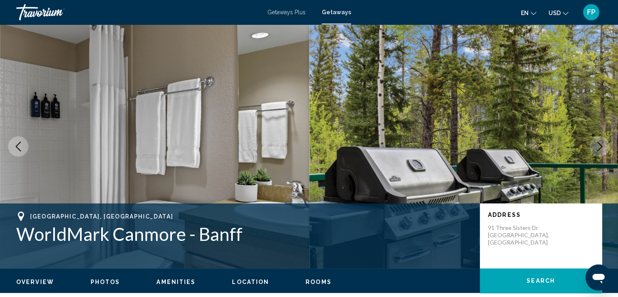
click at [595, 151] on icon "Next image" at bounding box center [600, 146] width 10 height 10
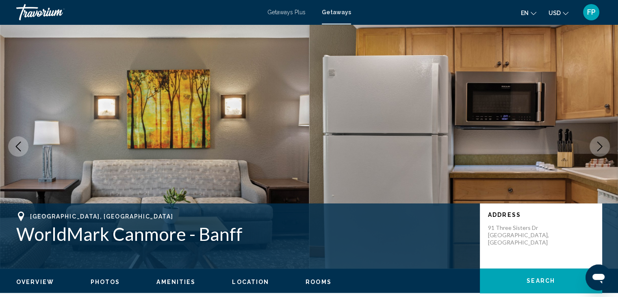
click at [595, 151] on icon "Next image" at bounding box center [600, 146] width 10 height 10
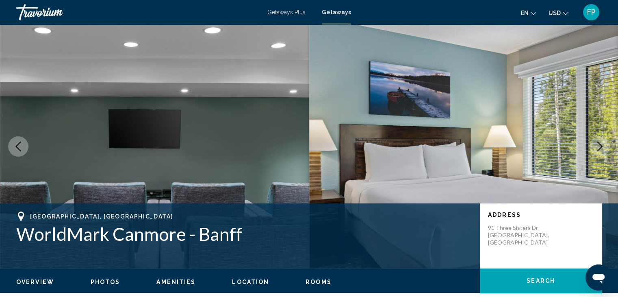
click at [595, 151] on icon "Next image" at bounding box center [600, 146] width 10 height 10
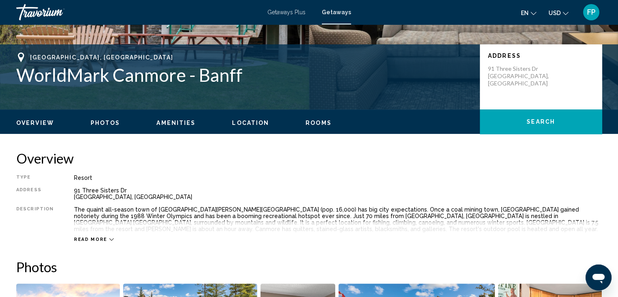
scroll to position [159, 0]
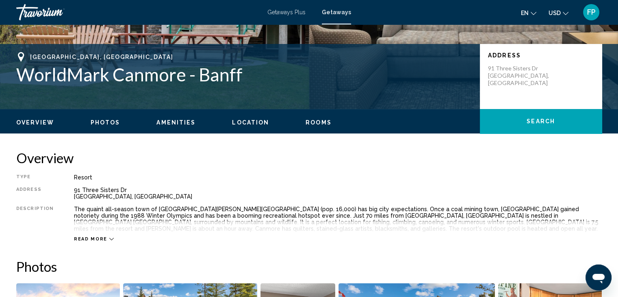
click at [166, 121] on span "Amenities" at bounding box center [175, 122] width 39 height 6
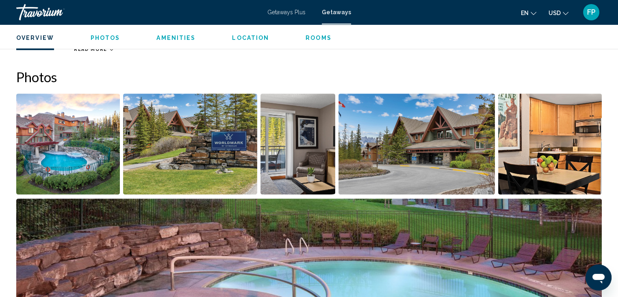
scroll to position [349, 0]
click at [52, 175] on img "Open full-screen image slider" at bounding box center [68, 144] width 104 height 101
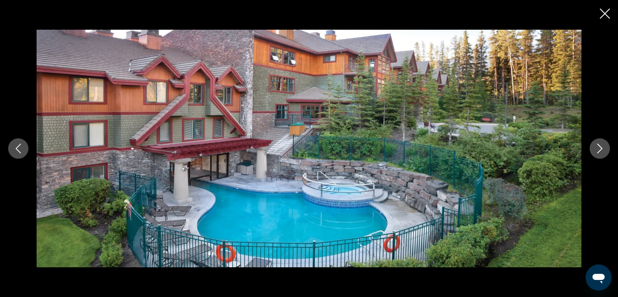
click at [599, 147] on icon "Next image" at bounding box center [600, 148] width 10 height 10
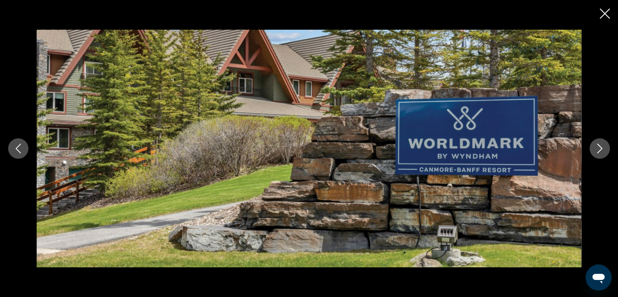
click at [599, 147] on icon "Next image" at bounding box center [600, 148] width 10 height 10
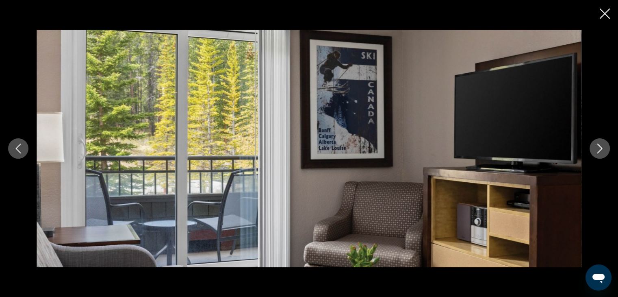
click at [599, 147] on icon "Next image" at bounding box center [600, 148] width 10 height 10
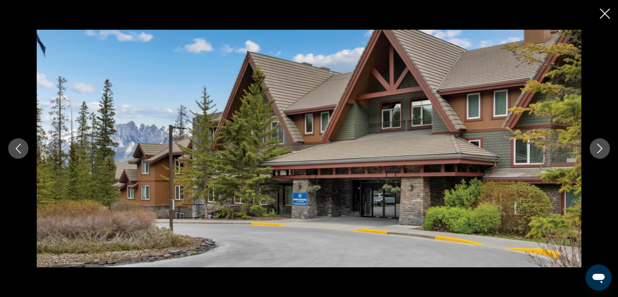
click at [599, 147] on icon "Next image" at bounding box center [600, 148] width 10 height 10
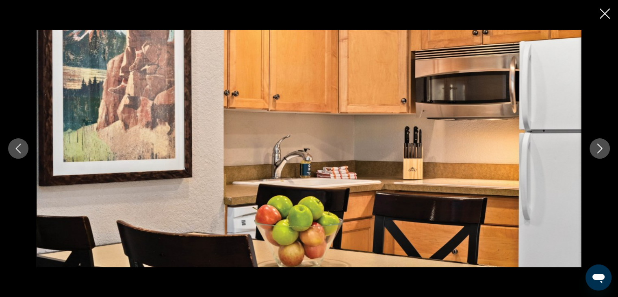
click at [599, 147] on icon "Next image" at bounding box center [600, 148] width 10 height 10
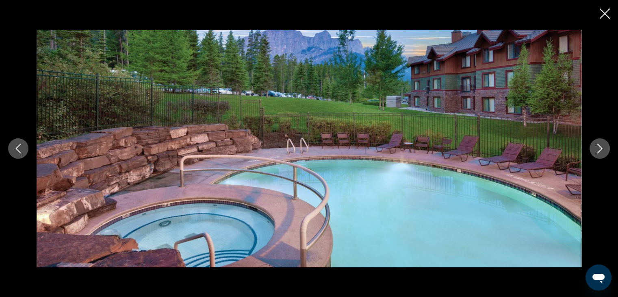
click at [599, 147] on icon "Next image" at bounding box center [600, 148] width 10 height 10
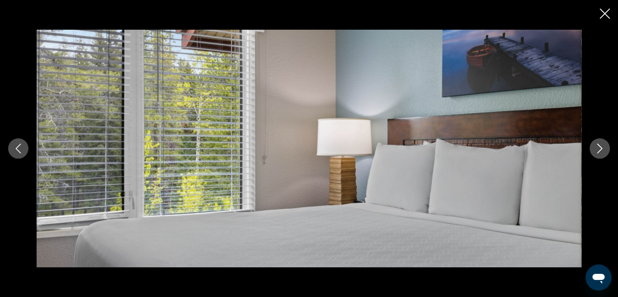
click at [599, 147] on icon "Next image" at bounding box center [600, 148] width 10 height 10
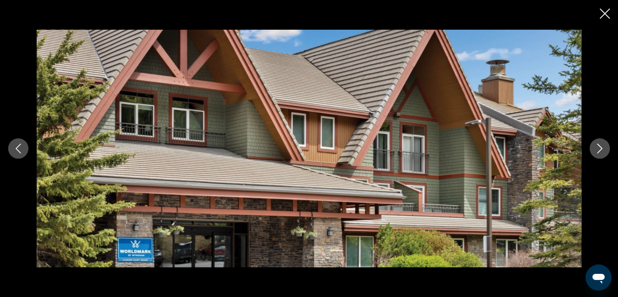
click at [599, 147] on icon "Next image" at bounding box center [600, 148] width 10 height 10
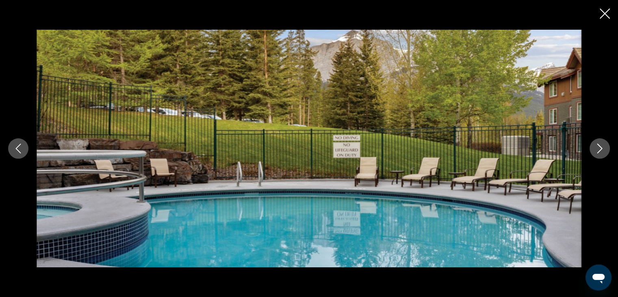
click at [599, 147] on icon "Next image" at bounding box center [600, 148] width 10 height 10
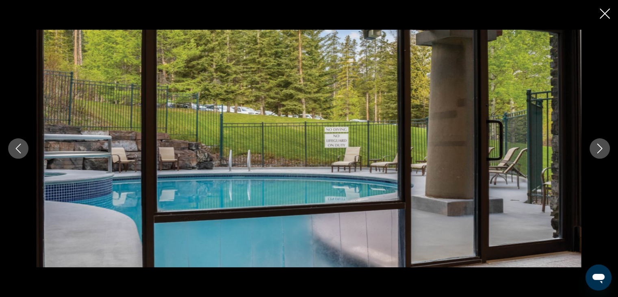
click at [599, 147] on icon "Next image" at bounding box center [600, 148] width 10 height 10
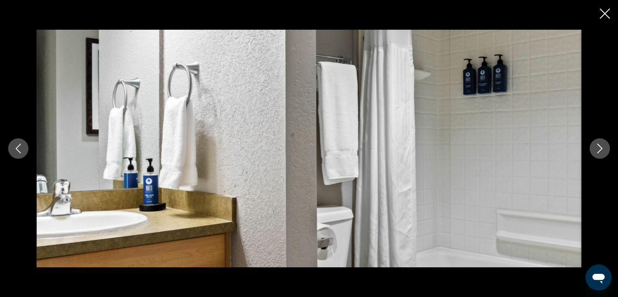
click at [608, 11] on icon "Close slideshow" at bounding box center [605, 14] width 10 height 10
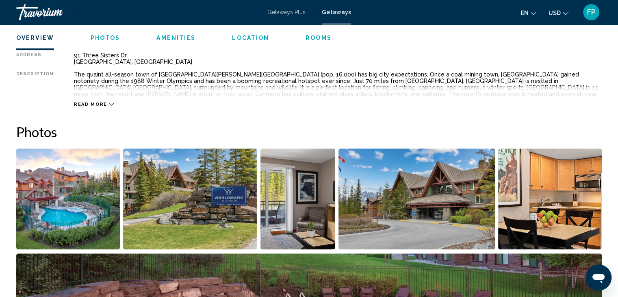
scroll to position [293, 0]
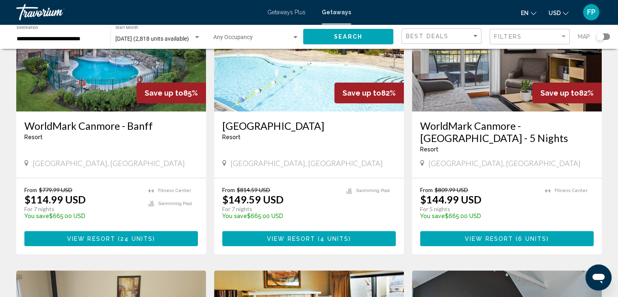
scroll to position [104, 0]
click at [189, 30] on div "[DATE] (2,818 units available) Start Month All Start Months" at bounding box center [157, 37] width 85 height 22
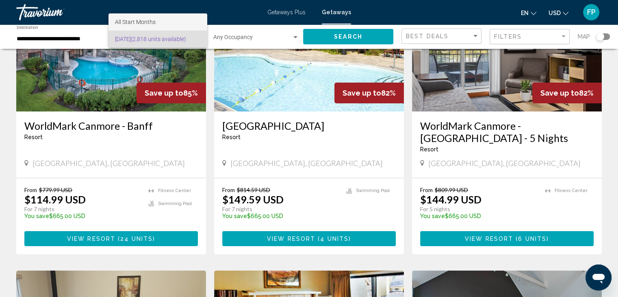
click at [153, 23] on span "All Start Months" at bounding box center [135, 22] width 41 height 6
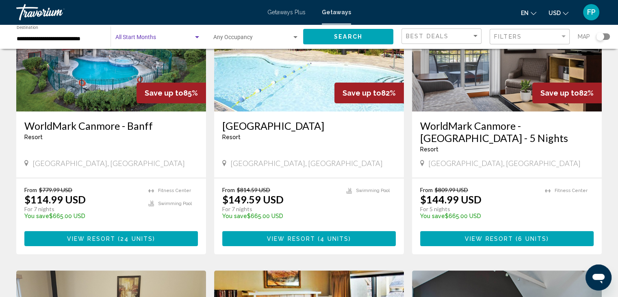
click at [238, 32] on div "Occupancy Any Occupancy" at bounding box center [256, 37] width 86 height 22
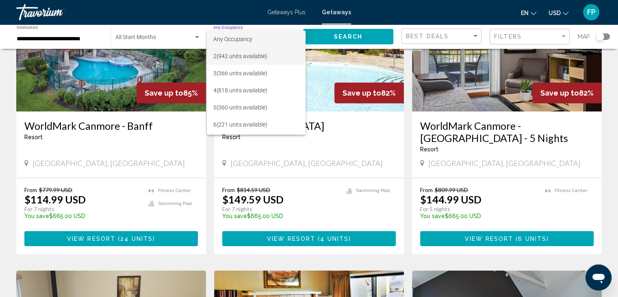
click at [237, 54] on span "2 (942 units available)" at bounding box center [256, 56] width 86 height 17
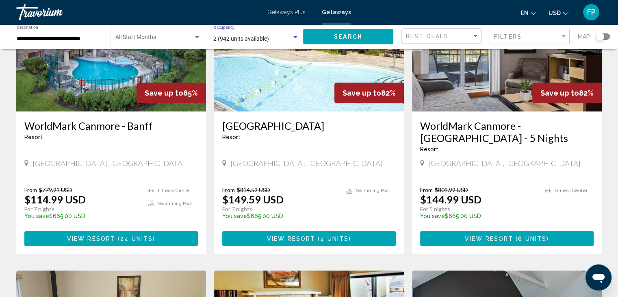
click at [321, 35] on button "Search" at bounding box center [348, 36] width 90 height 15
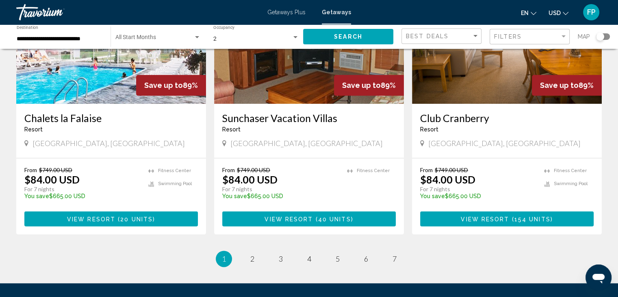
scroll to position [1039, 0]
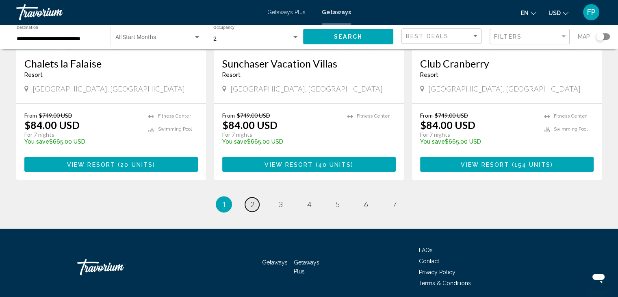
click at [250, 199] on span "2" at bounding box center [252, 203] width 4 height 9
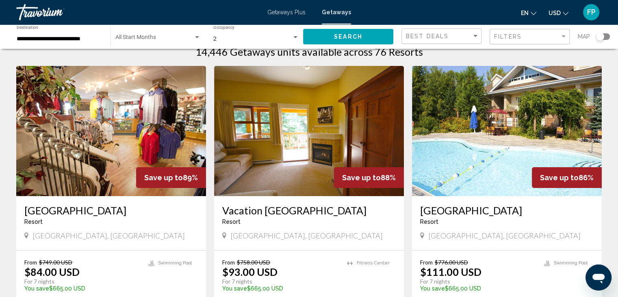
scroll to position [24, 0]
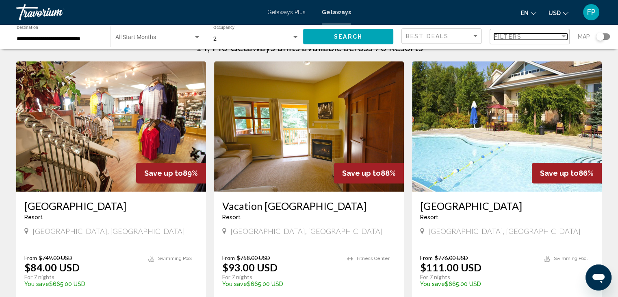
click at [520, 36] on span "Filters" at bounding box center [508, 36] width 28 height 6
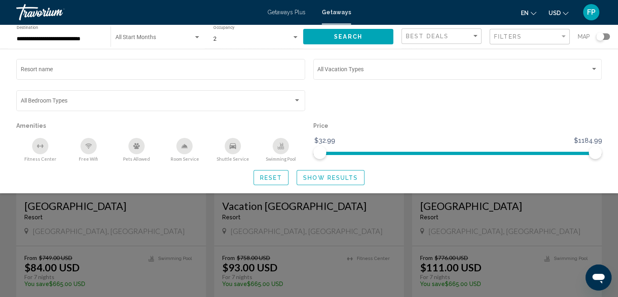
click at [85, 148] on icon "Free Wifi" at bounding box center [88, 146] width 6 height 6
click at [184, 153] on div "Room Service" at bounding box center [184, 146] width 16 height 16
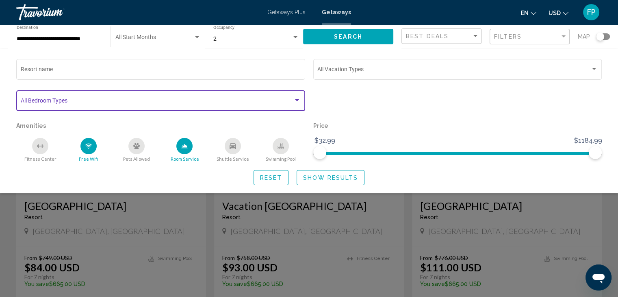
click at [280, 101] on span "Search widget" at bounding box center [157, 102] width 273 height 6
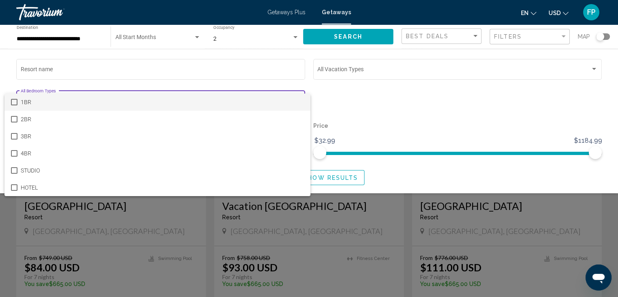
click at [295, 85] on div at bounding box center [309, 148] width 618 height 297
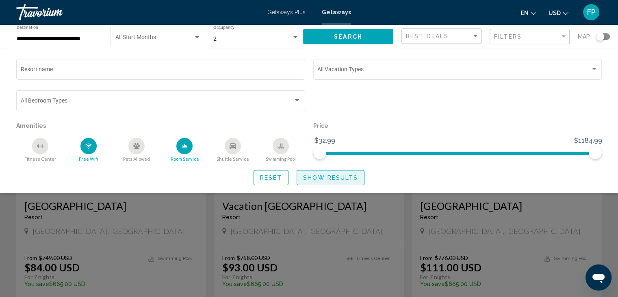
click at [314, 177] on span "Show Results" at bounding box center [330, 177] width 55 height 6
click at [329, 180] on span "Show Results" at bounding box center [330, 177] width 55 height 6
click at [329, 189] on div "Resort name Vacation Types All Vacation Types Bedroom Types All Bedroom Types A…" at bounding box center [309, 121] width 618 height 144
click at [340, 225] on div "Search widget" at bounding box center [309, 209] width 618 height 175
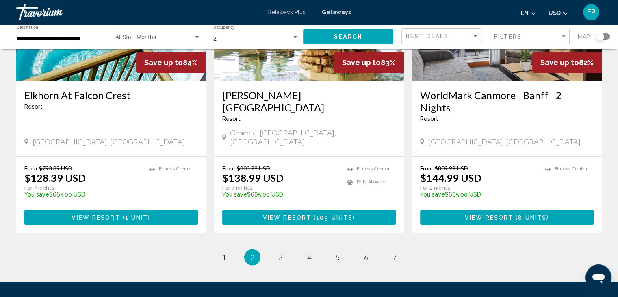
scroll to position [998, 0]
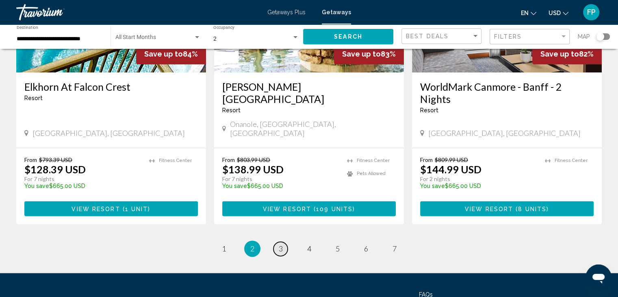
click at [281, 244] on span "3" at bounding box center [281, 248] width 4 height 9
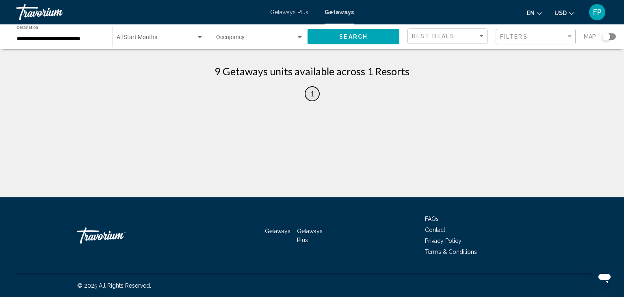
click at [312, 99] on link "page 1" at bounding box center [312, 94] width 14 height 14
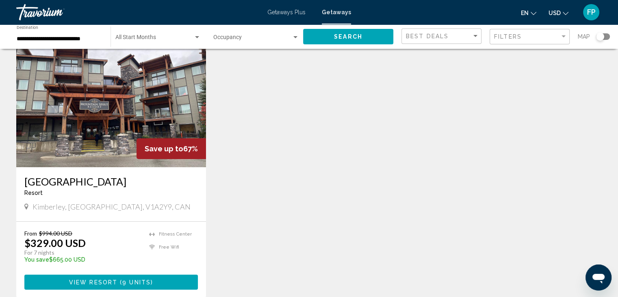
scroll to position [50, 0]
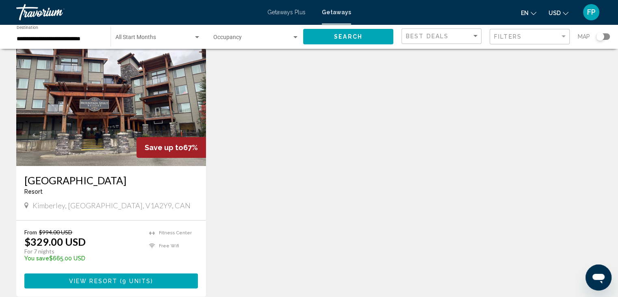
click at [146, 120] on img "Main content" at bounding box center [111, 101] width 190 height 130
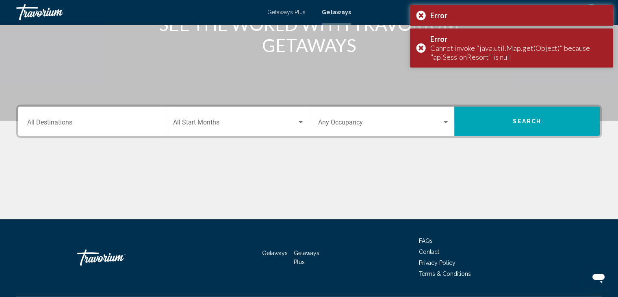
scroll to position [123, 0]
